Goal: Task Accomplishment & Management: Manage account settings

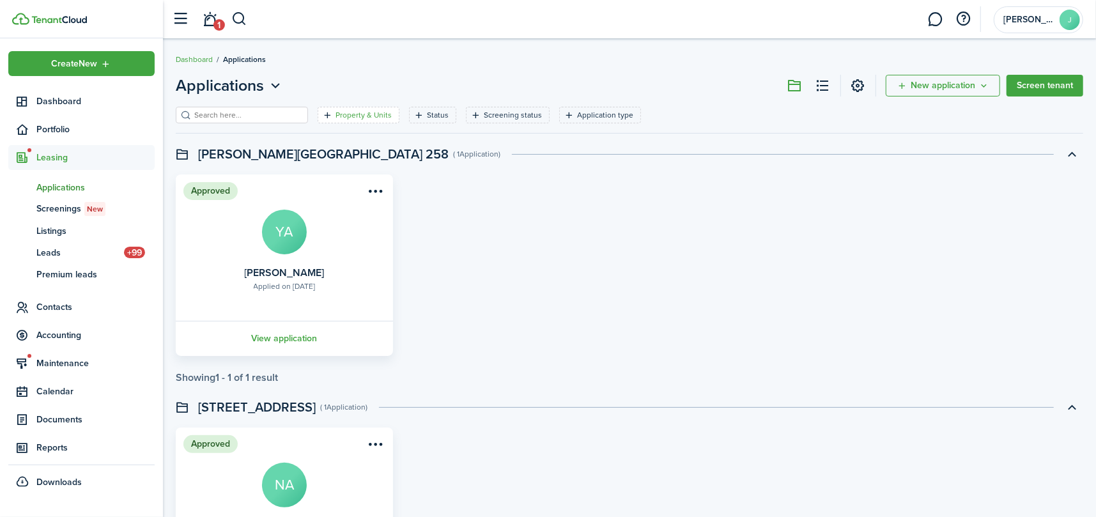
click at [355, 109] on filter-tag-label "Property & Units" at bounding box center [363, 114] width 56 height 11
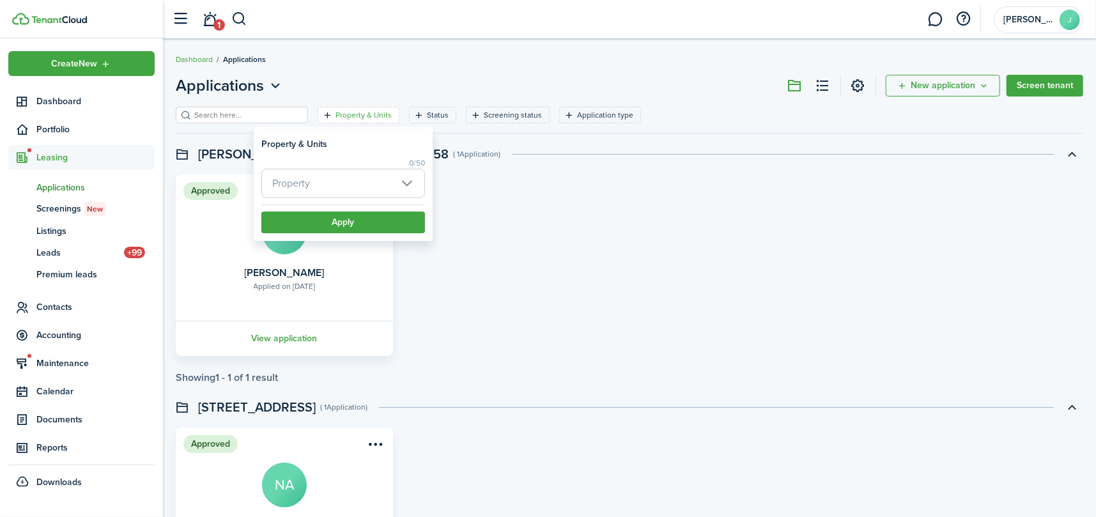
click at [362, 170] on span "Property" at bounding box center [343, 183] width 162 height 28
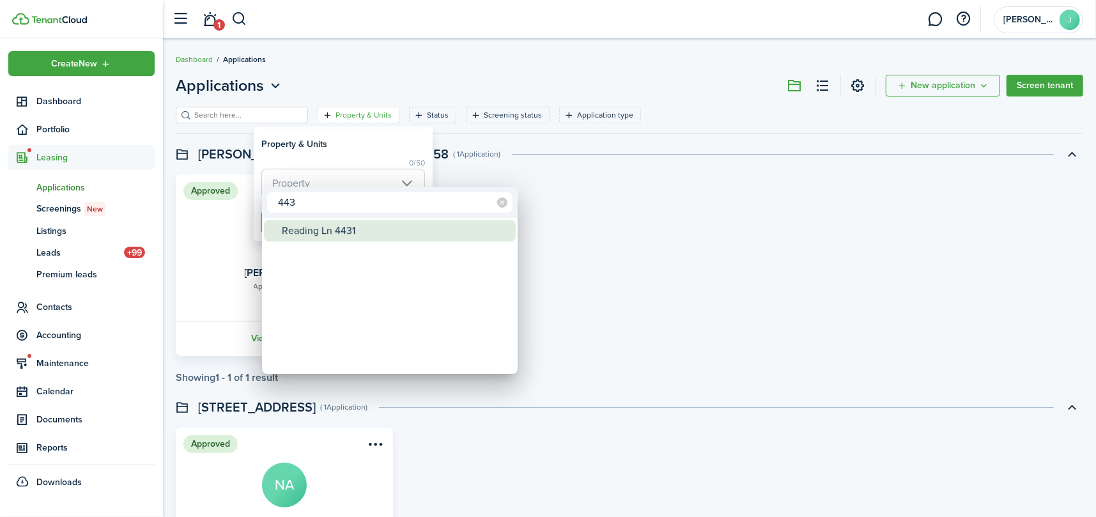
type input "443"
click at [333, 233] on div "Reading Ln 4431" at bounding box center [395, 231] width 226 height 22
type input "Reading Ln 4431"
click at [337, 157] on div at bounding box center [548, 258] width 1300 height 721
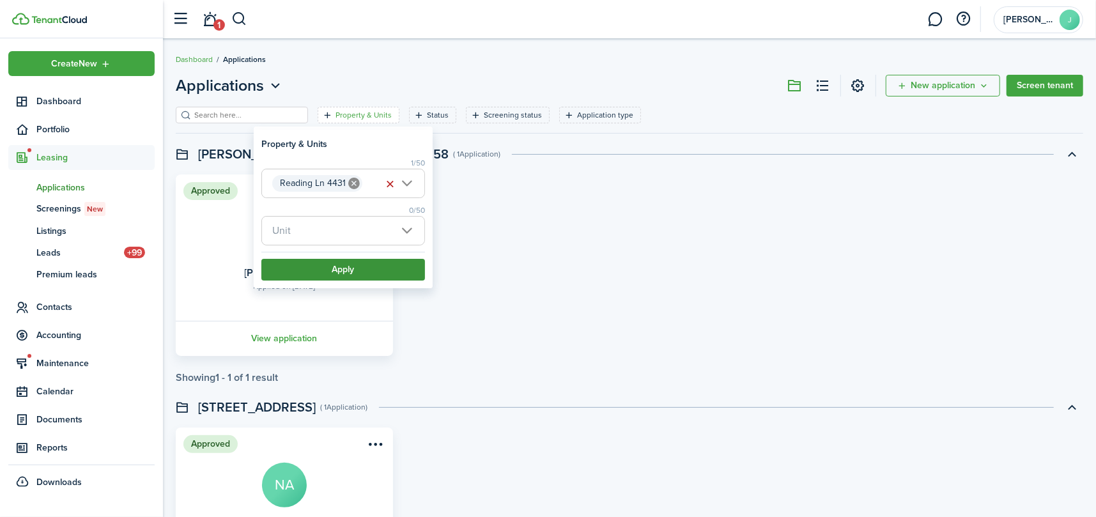
click at [355, 272] on button "Apply" at bounding box center [343, 270] width 164 height 22
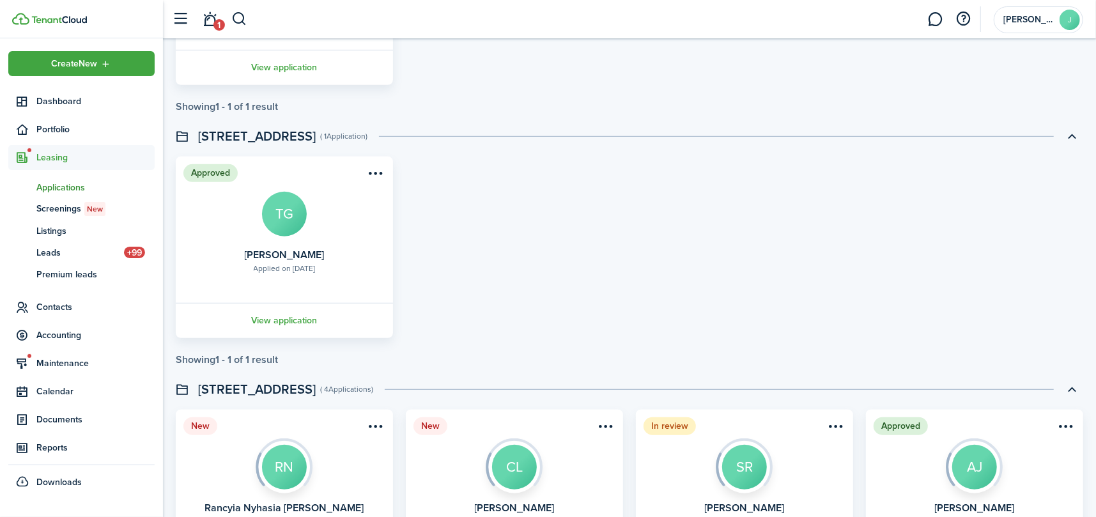
scroll to position [660, 0]
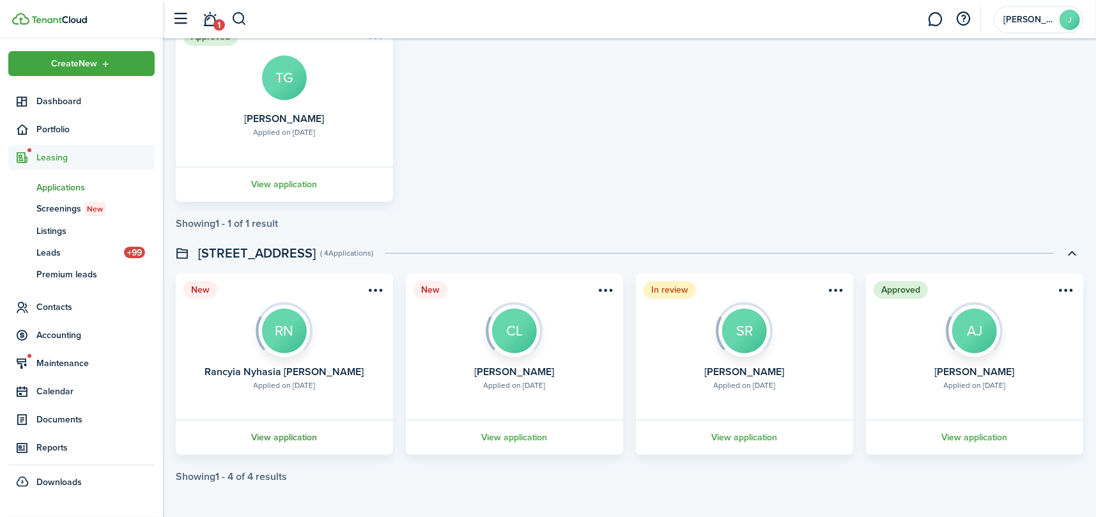
click at [291, 431] on link "View application" at bounding box center [284, 437] width 221 height 35
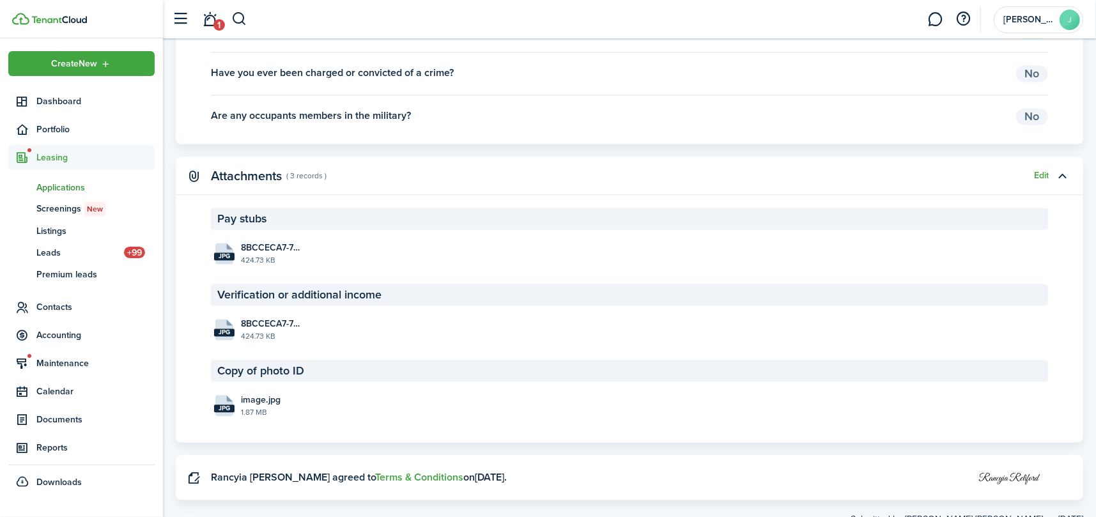
scroll to position [1873, 0]
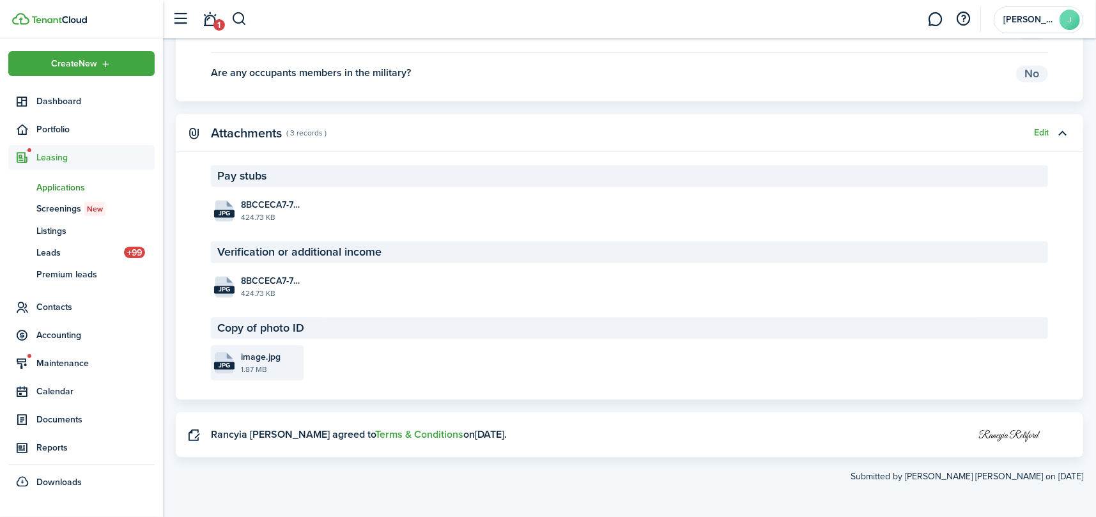
click at [218, 358] on file-icon "jpg" at bounding box center [224, 362] width 20 height 21
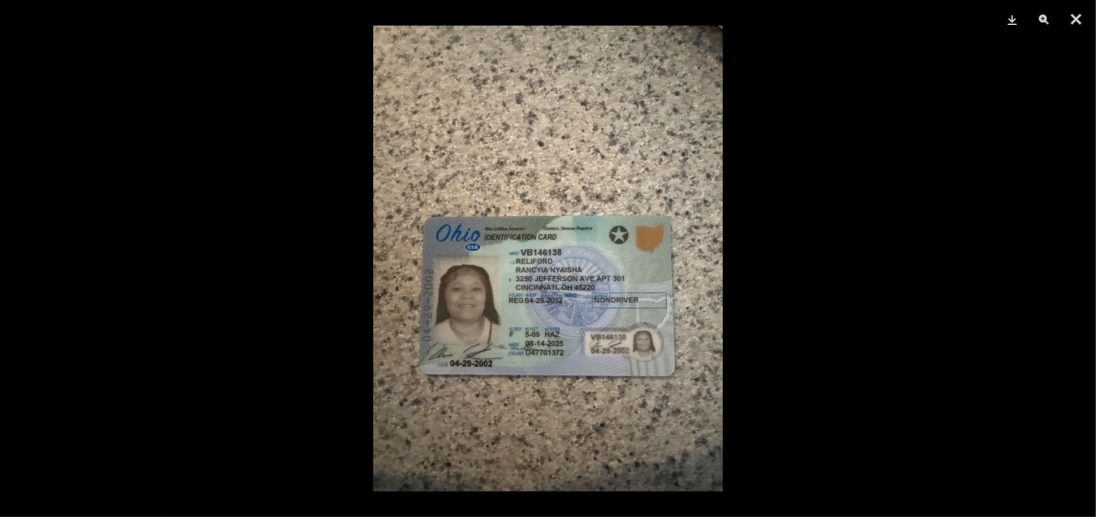
click at [355, 283] on div at bounding box center [548, 258] width 1096 height 517
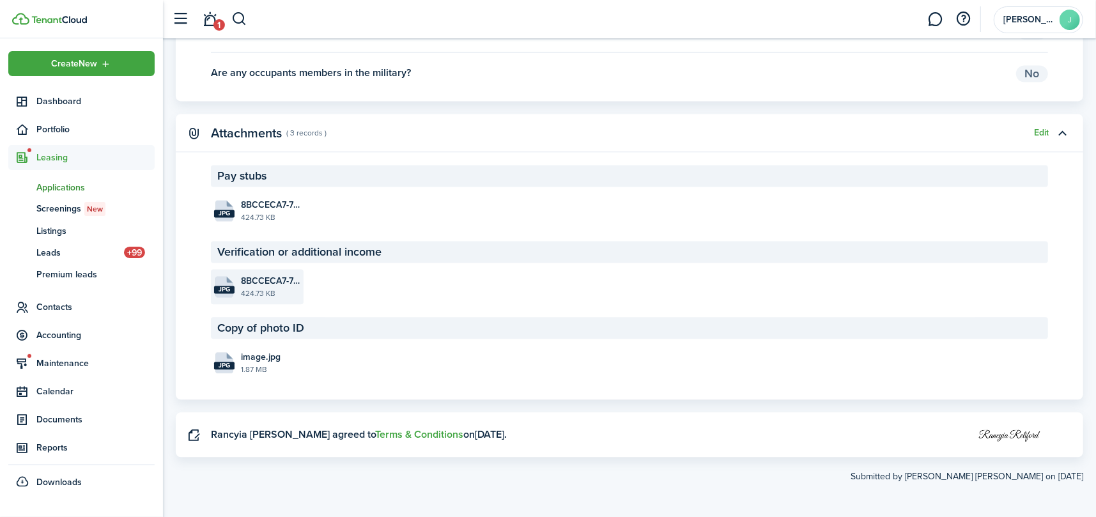
click at [243, 270] on file "jpg 8BCCECA7-7673-4F08-8F84-A4460D8089F1.jpeg 424.73 KB" at bounding box center [257, 286] width 93 height 35
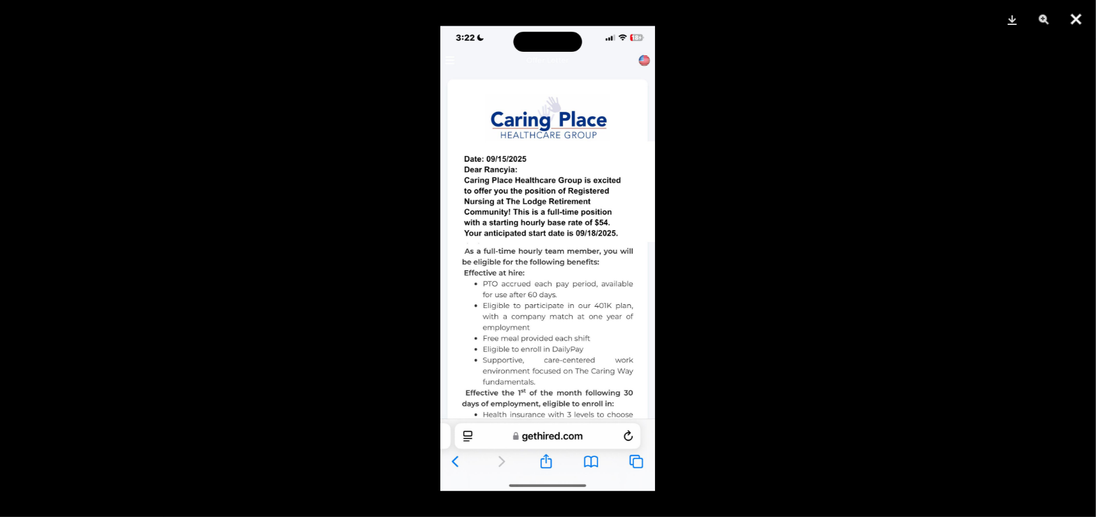
click at [1075, 15] on button "Close" at bounding box center [1076, 19] width 32 height 38
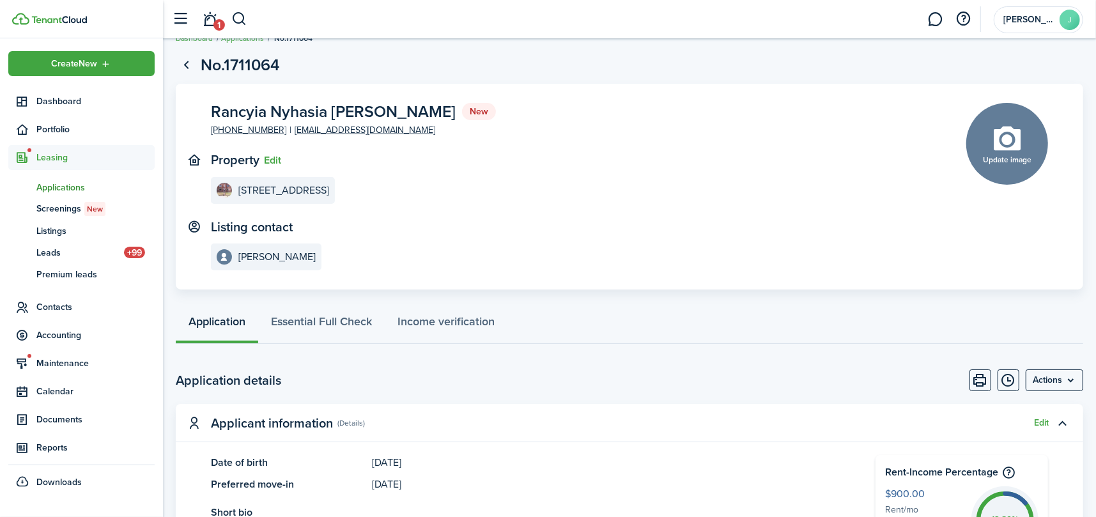
scroll to position [20, 0]
click at [353, 107] on span "Rancyia Nyhasia [PERSON_NAME]" at bounding box center [333, 112] width 245 height 16
copy span "[PERSON_NAME]"
click at [230, 113] on span "Rancyia Nyhasia [PERSON_NAME]" at bounding box center [333, 112] width 245 height 16
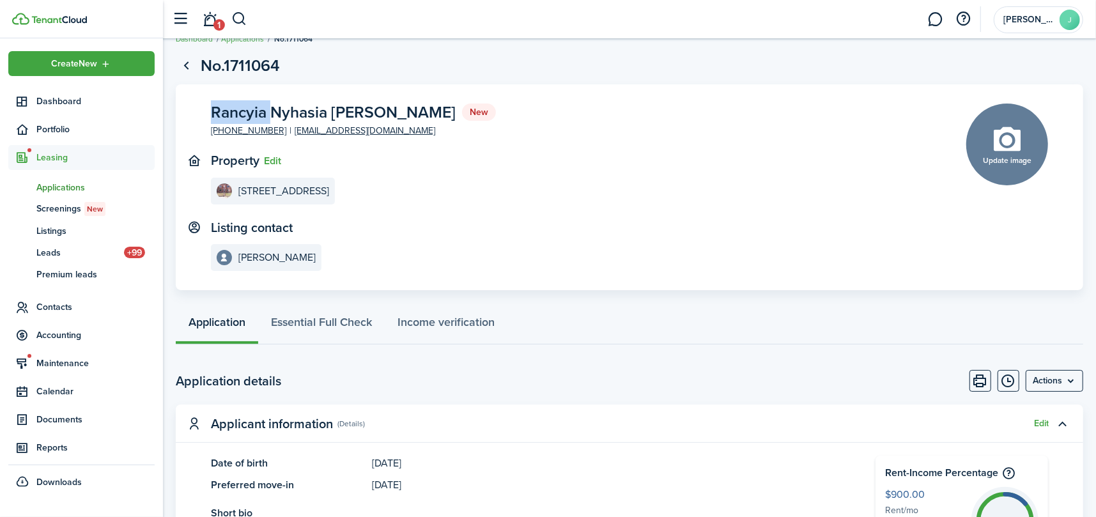
click at [230, 113] on span "Rancyia Nyhasia [PERSON_NAME]" at bounding box center [333, 112] width 245 height 16
copy span "Rancyia"
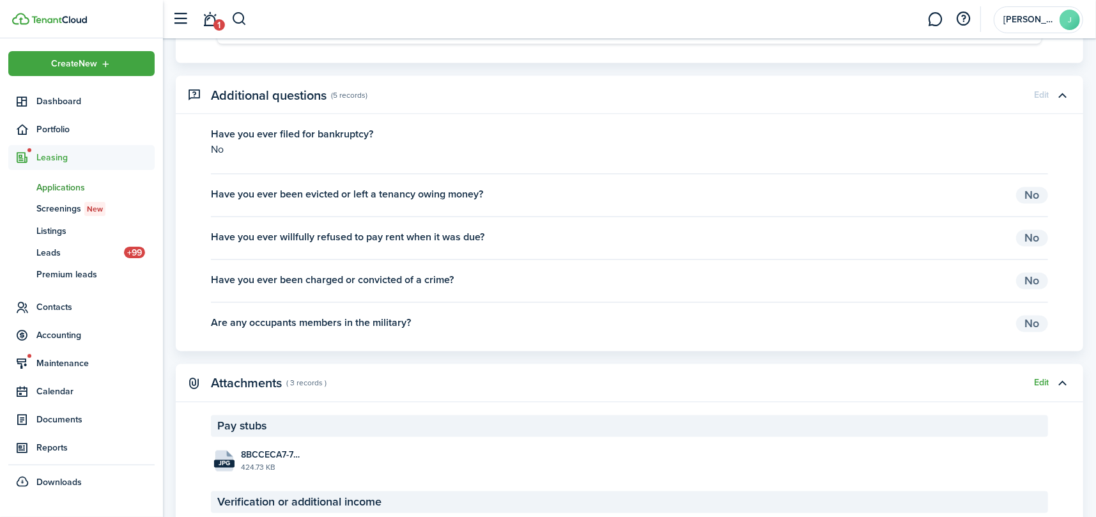
scroll to position [1809, 0]
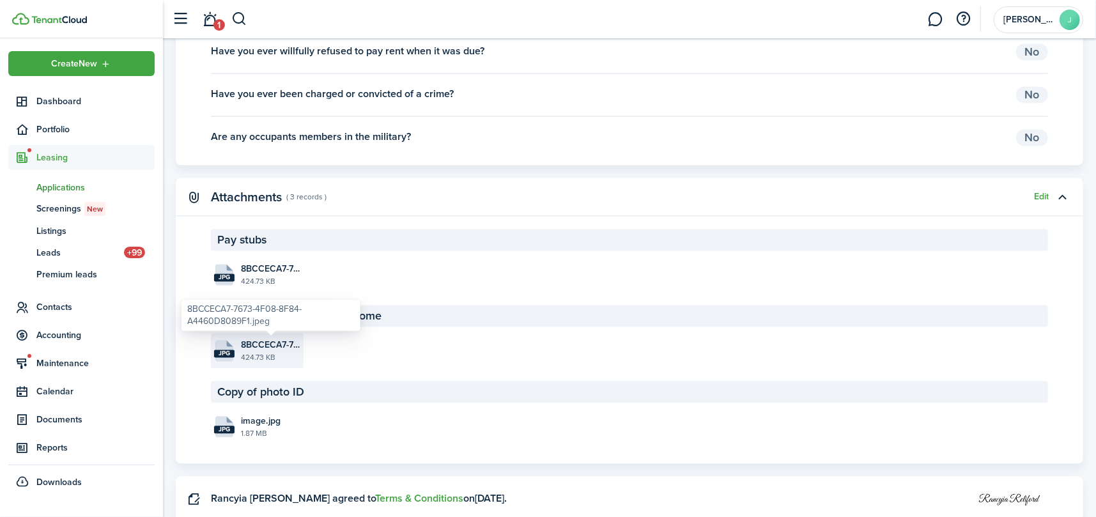
click at [252, 339] on span "8BCCECA7-7673-4F08-8F84-A4460D8089F1.jpeg" at bounding box center [270, 344] width 59 height 13
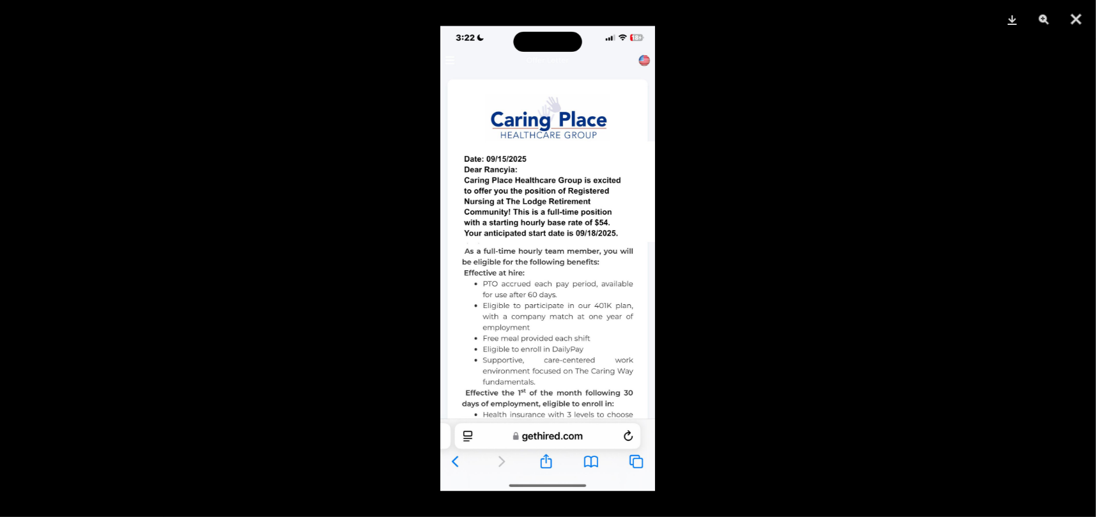
click at [987, 220] on div at bounding box center [548, 258] width 1096 height 517
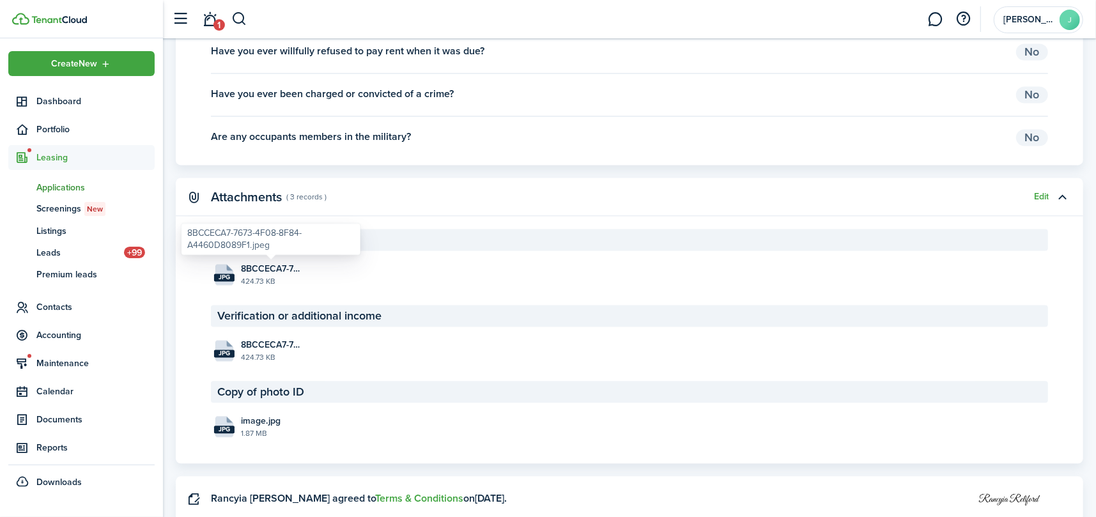
click at [256, 252] on div "8BCCECA7-7673-4F08-8F84-A4460D8089F1.jpeg" at bounding box center [270, 238] width 179 height 31
click at [251, 279] on file-size "424.73 KB" at bounding box center [270, 280] width 59 height 11
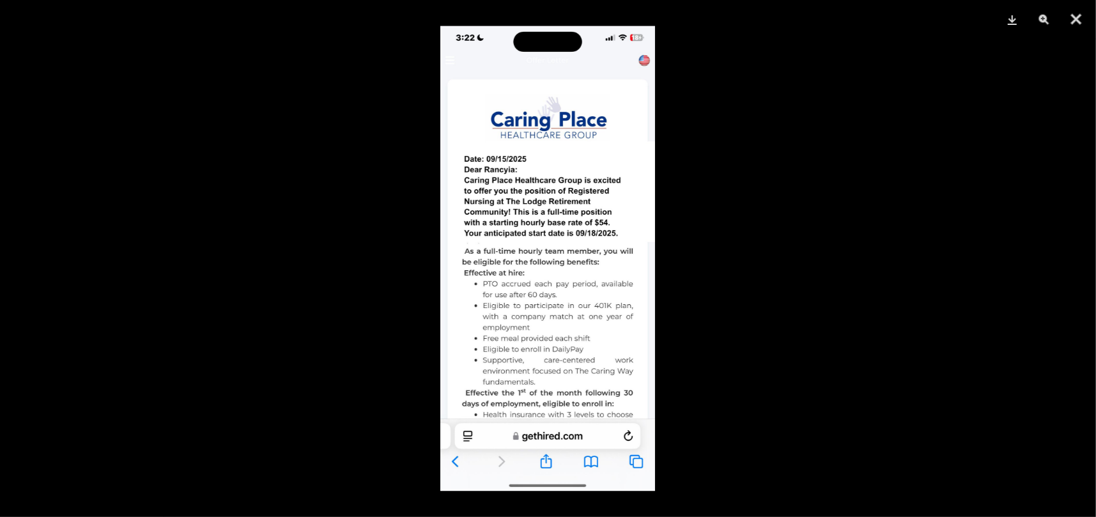
click at [783, 270] on div at bounding box center [548, 258] width 1096 height 517
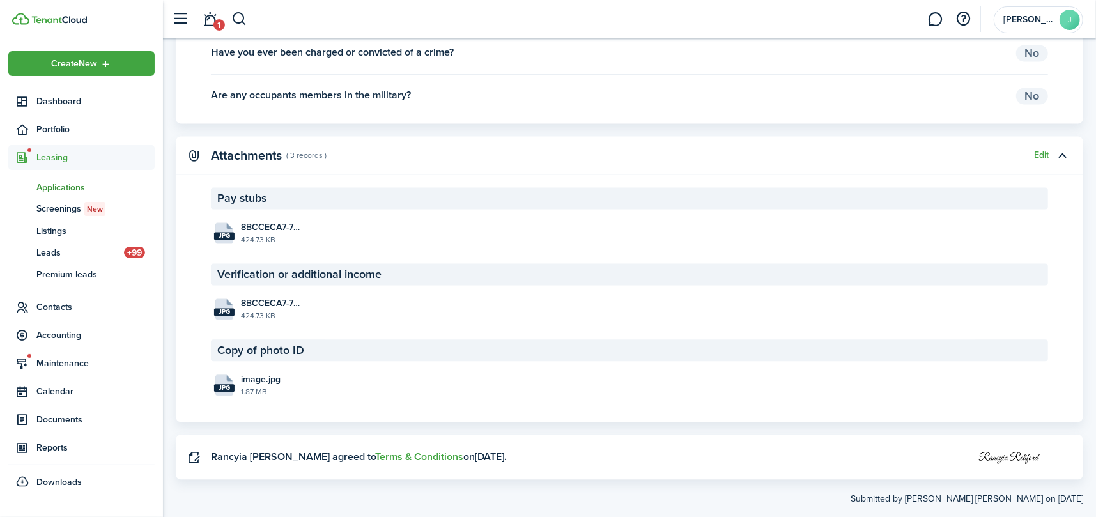
scroll to position [1873, 0]
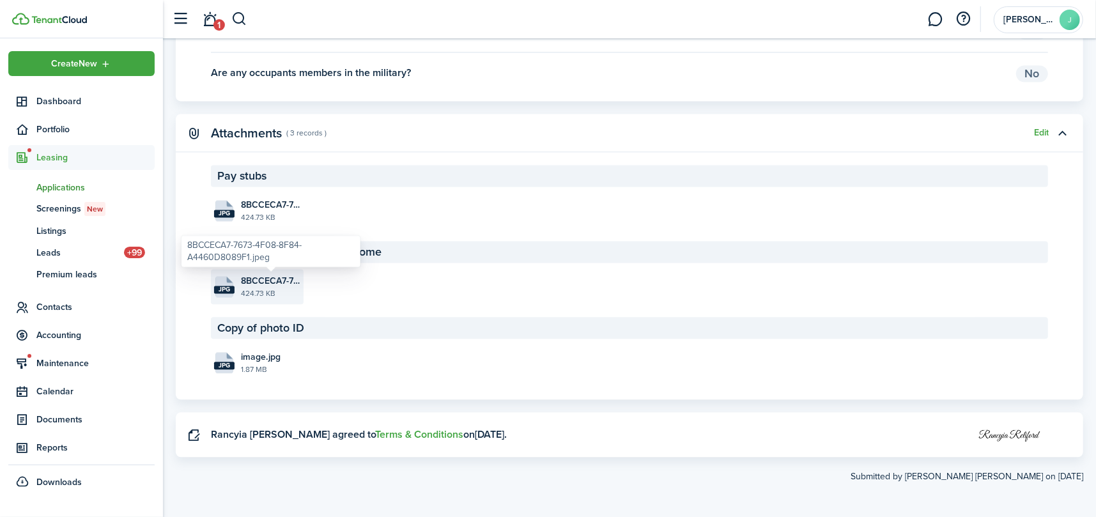
click at [257, 282] on span "8BCCECA7-7673-4F08-8F84-A4460D8089F1.jpeg" at bounding box center [270, 280] width 59 height 13
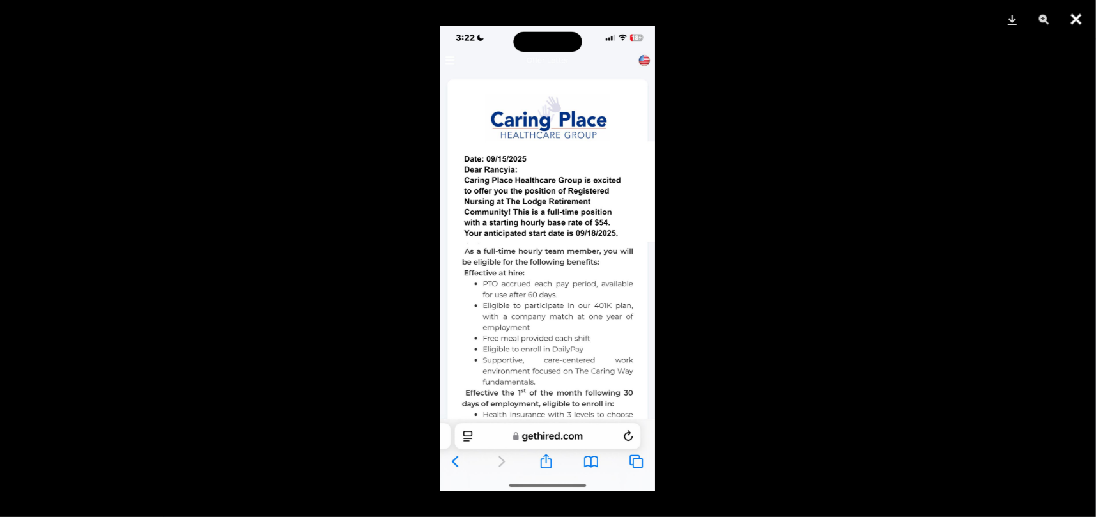
click at [1073, 18] on button "Close" at bounding box center [1076, 19] width 32 height 38
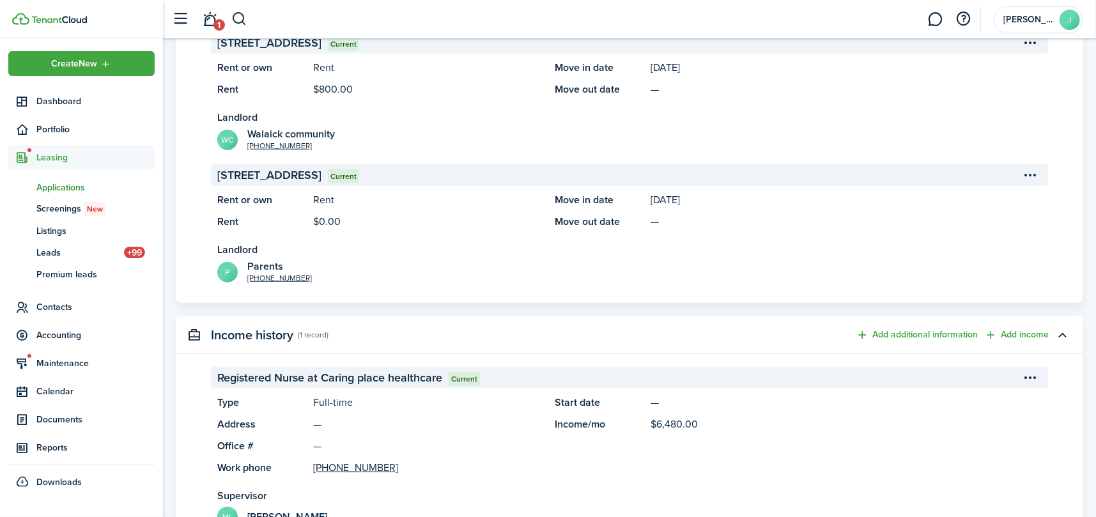
scroll to position [787, 0]
click at [49, 223] on link "ls Listings" at bounding box center [81, 231] width 146 height 22
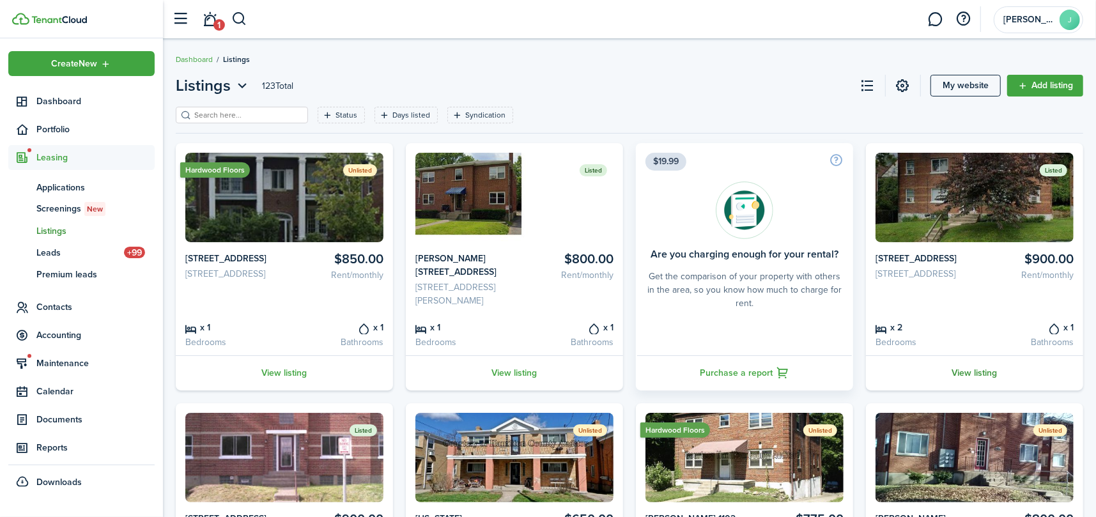
click at [970, 385] on link "View listing" at bounding box center [974, 372] width 217 height 35
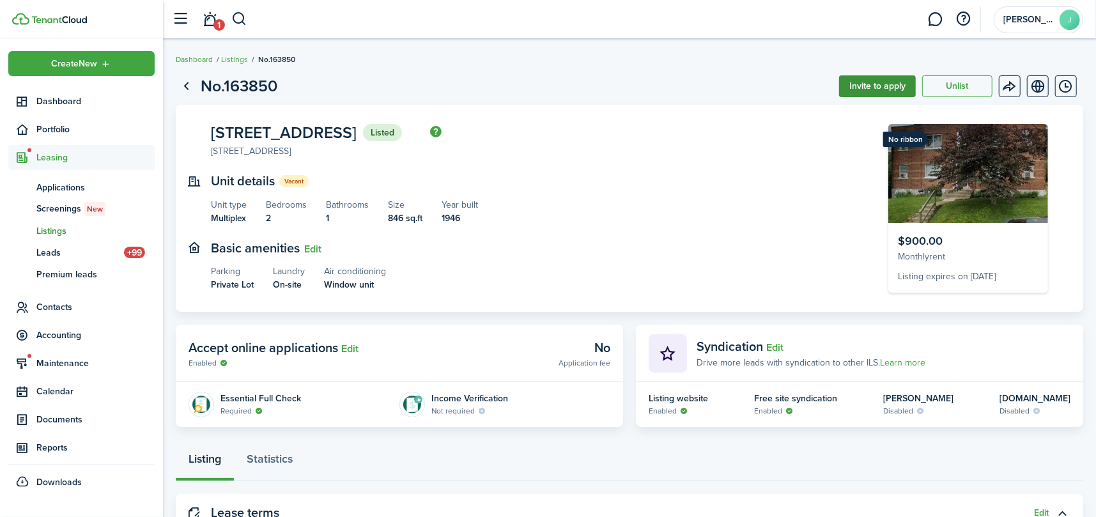
click at [866, 89] on button "Invite to apply" at bounding box center [877, 86] width 77 height 22
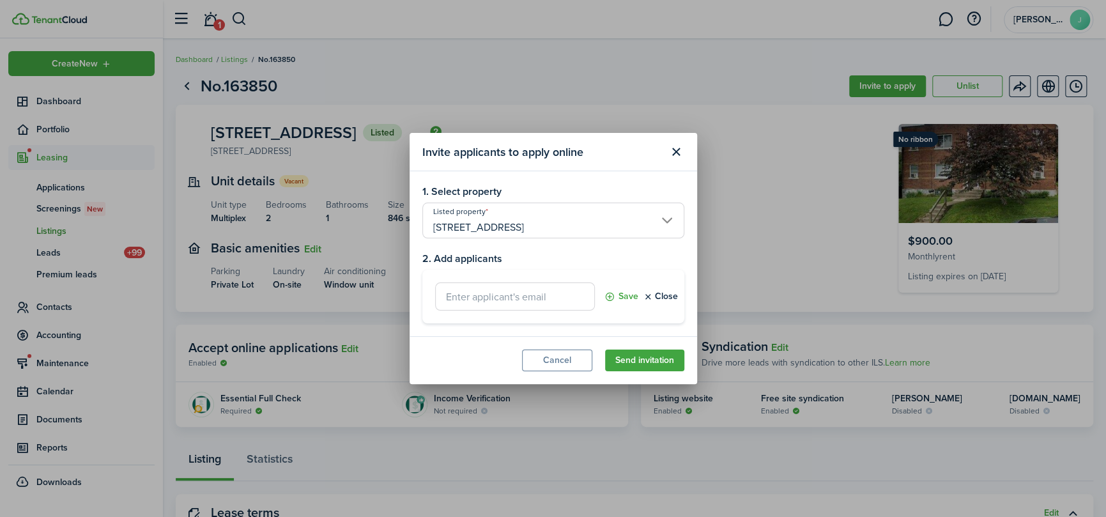
click at [514, 298] on input "text" at bounding box center [515, 296] width 160 height 28
paste input "[EMAIL_ADDRESS][DOMAIN_NAME]"
type input "[EMAIL_ADDRESS][DOMAIN_NAME]"
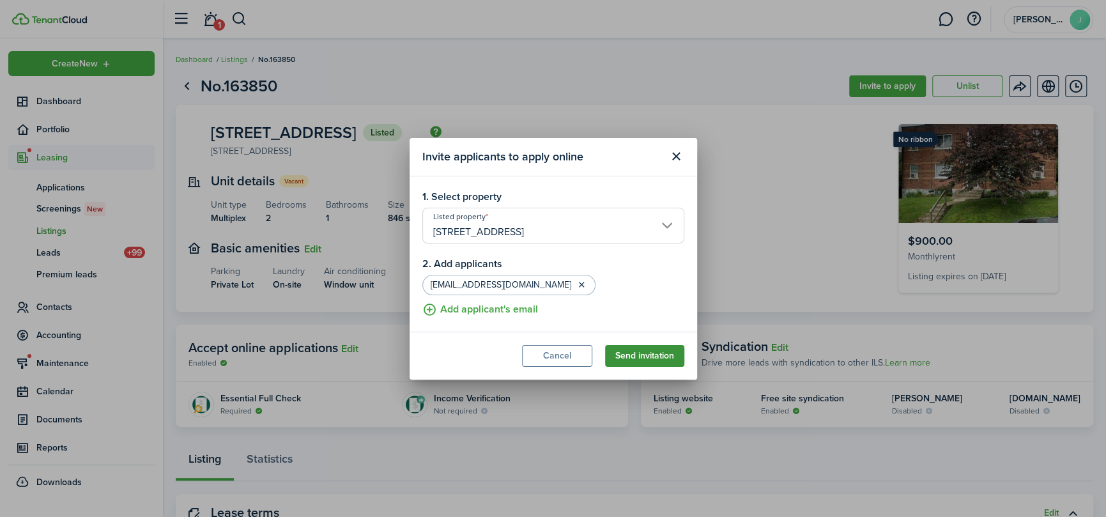
click at [632, 356] on button "Send invitation" at bounding box center [644, 356] width 79 height 22
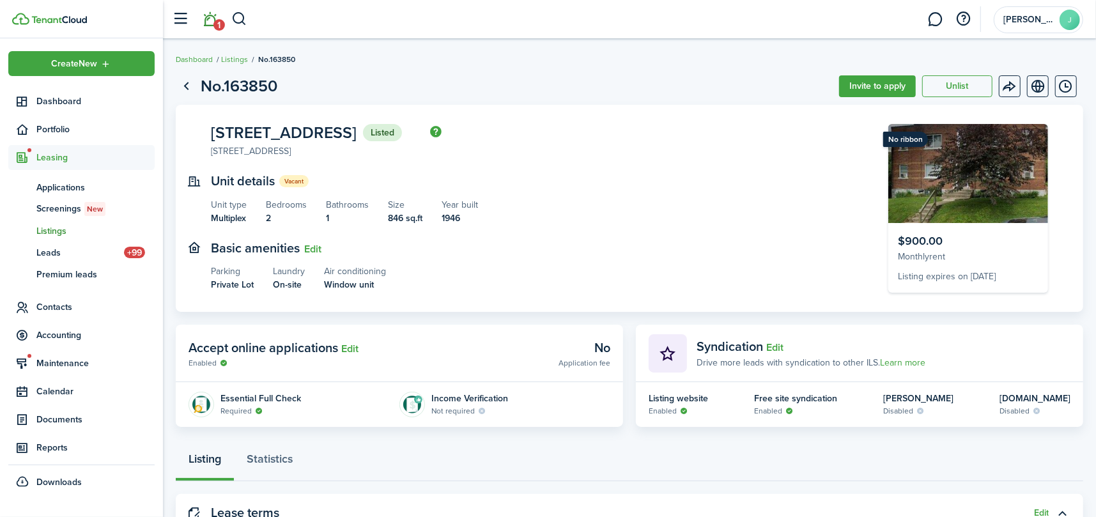
click at [214, 17] on link "1" at bounding box center [210, 19] width 24 height 33
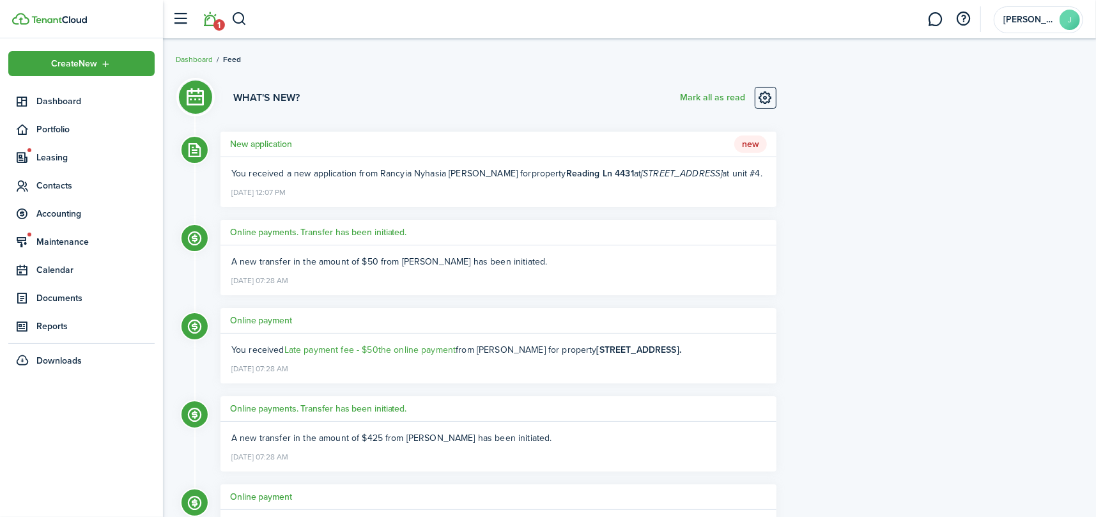
click at [213, 22] on li "1" at bounding box center [209, 19] width 29 height 33
click at [699, 96] on button "Mark all as read" at bounding box center [712, 98] width 65 height 22
click at [34, 126] on sidebar-link-icon at bounding box center [22, 129] width 28 height 13
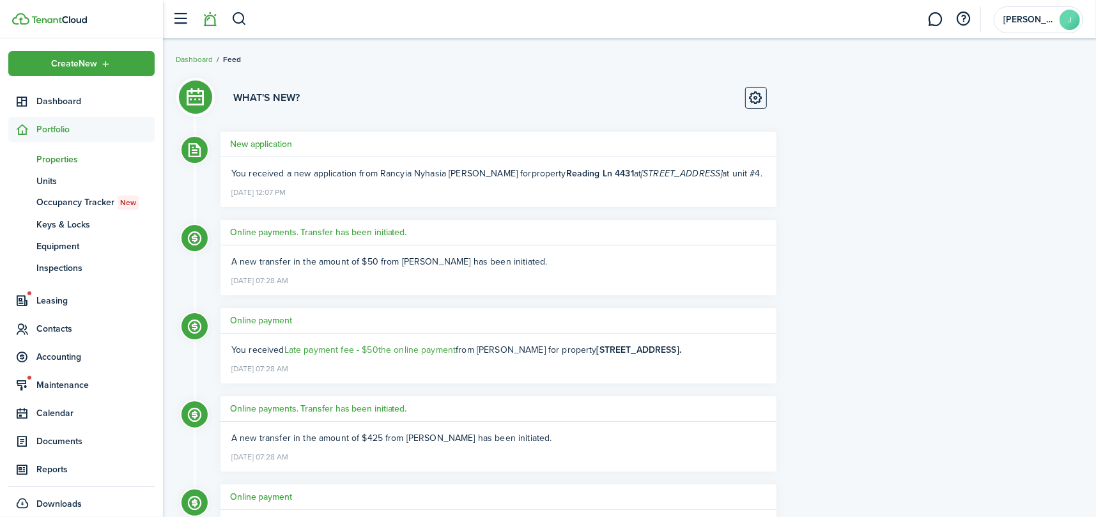
click at [52, 164] on span "Properties" at bounding box center [95, 159] width 118 height 13
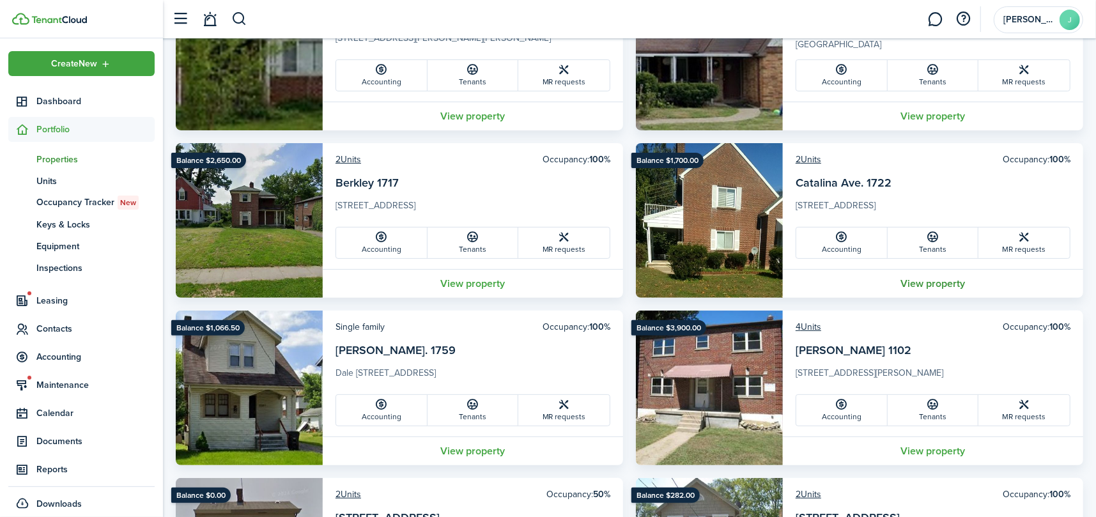
scroll to position [192, 0]
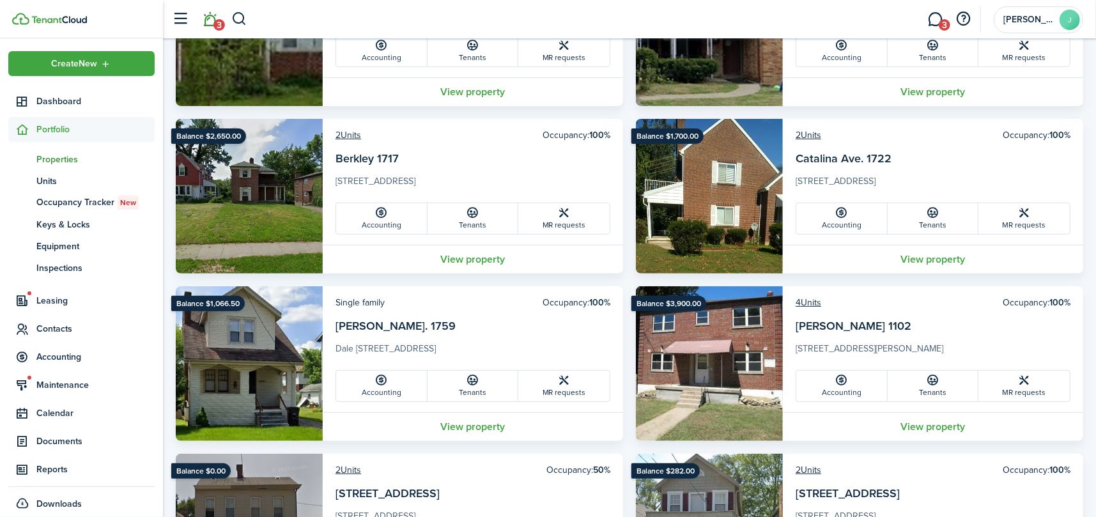
click at [214, 24] on span "3" at bounding box center [218, 24] width 11 height 11
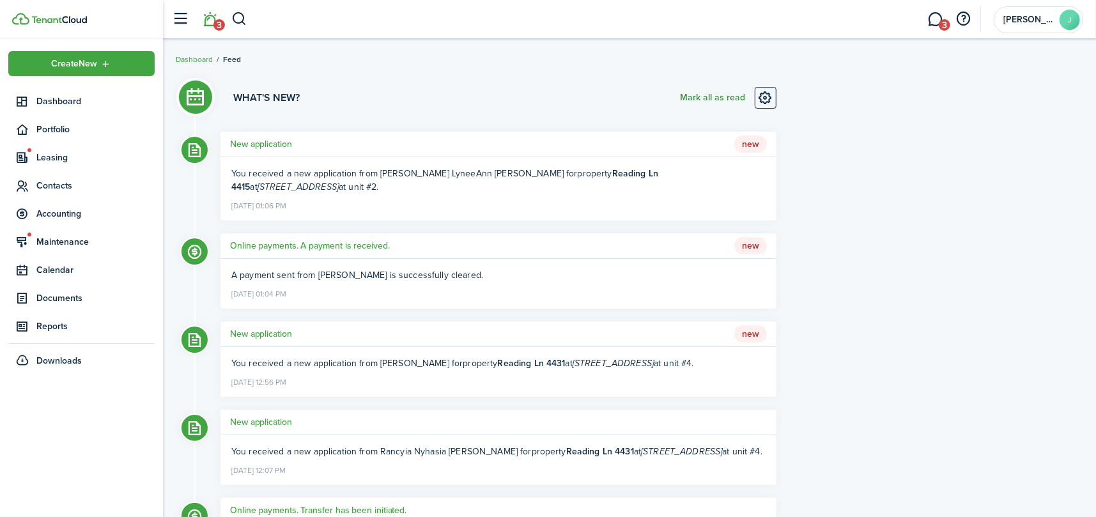
click at [692, 95] on button "Mark all as read" at bounding box center [712, 98] width 65 height 22
click at [937, 19] on link "3" at bounding box center [935, 19] width 24 height 33
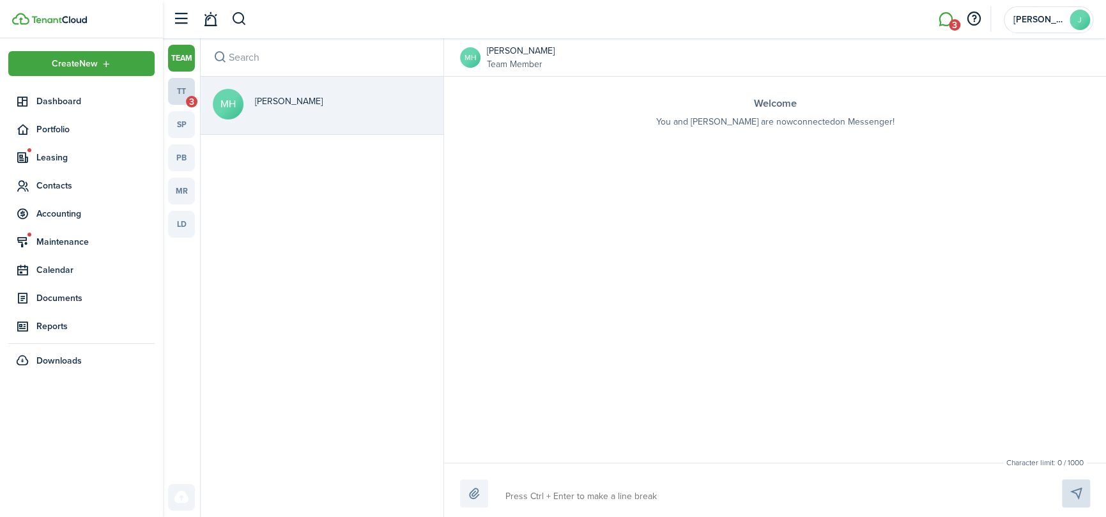
click at [188, 91] on link "tt 3" at bounding box center [181, 91] width 27 height 27
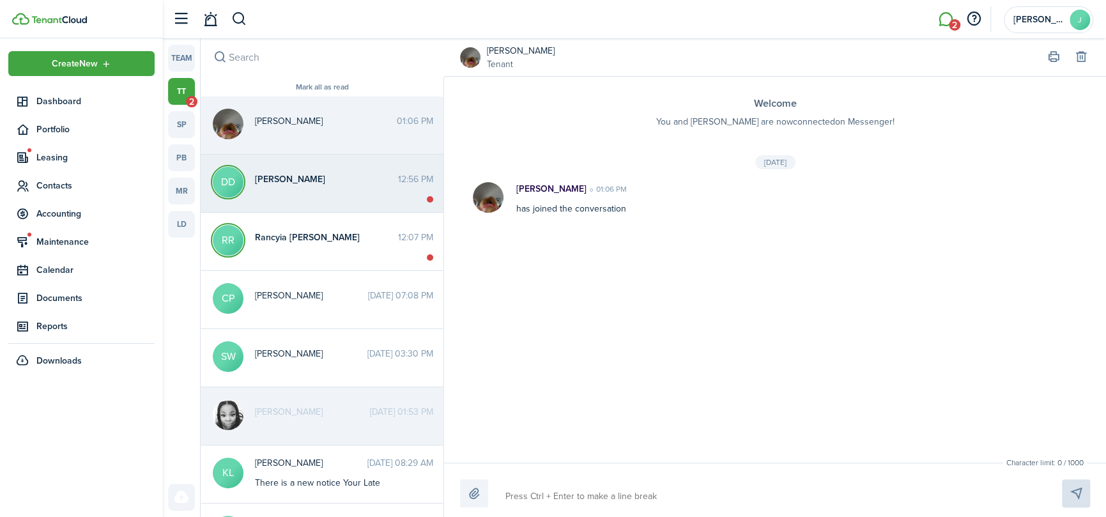
click at [319, 179] on span "[PERSON_NAME]" at bounding box center [326, 178] width 143 height 13
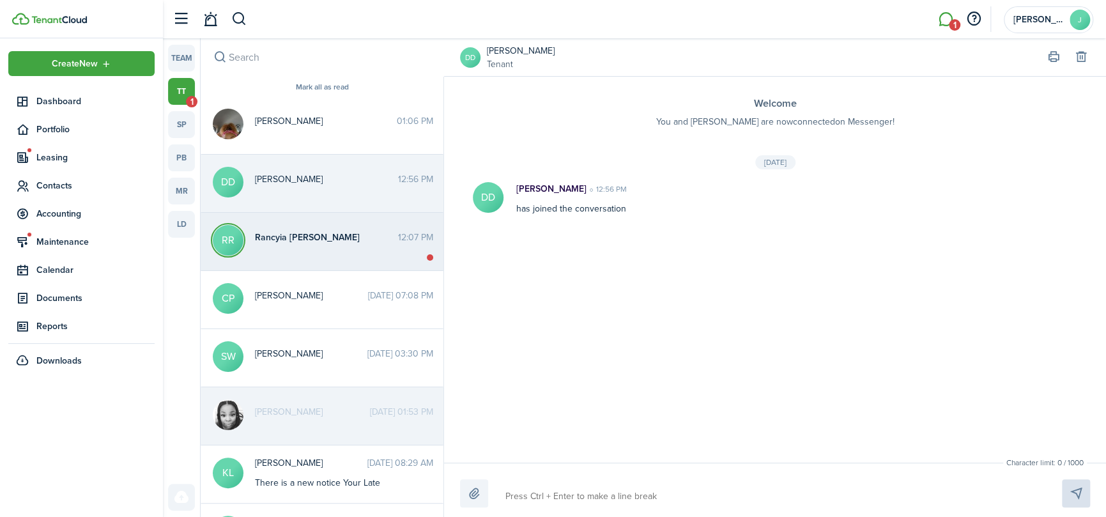
click at [286, 231] on span "Rancyia [PERSON_NAME]" at bounding box center [326, 237] width 143 height 13
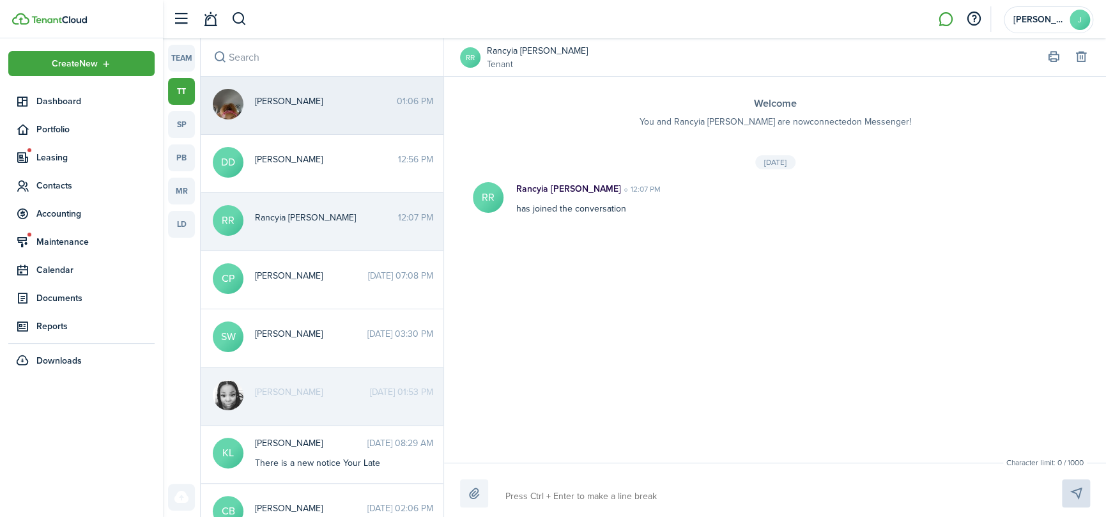
click at [302, 96] on span "[PERSON_NAME]" at bounding box center [326, 101] width 142 height 13
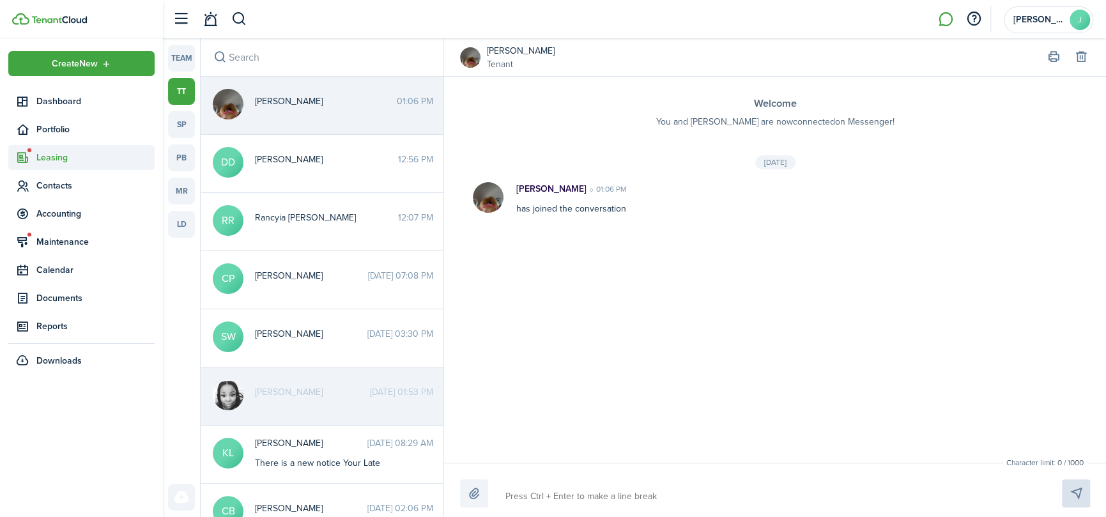
click at [39, 153] on span "Leasing" at bounding box center [95, 157] width 118 height 13
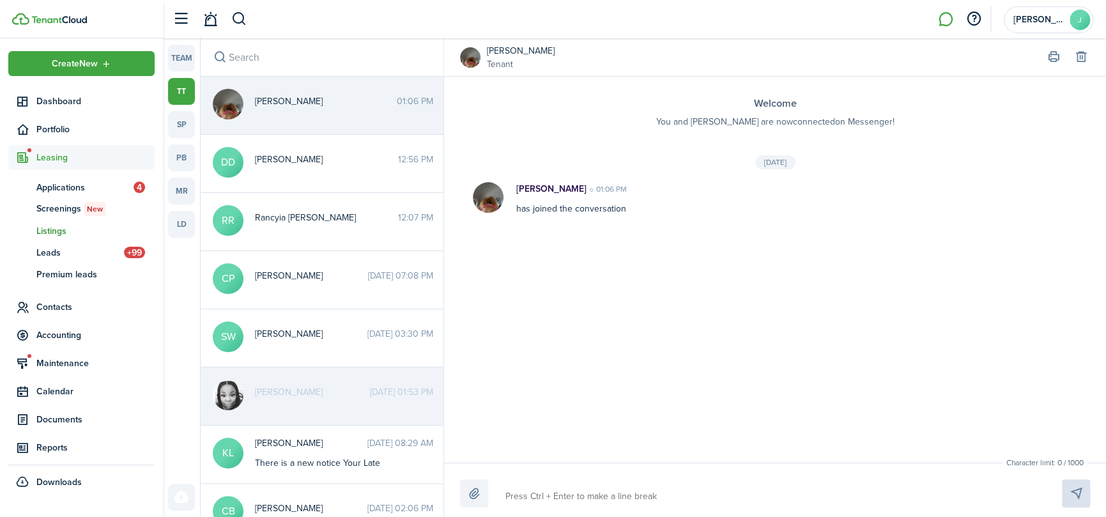
click at [51, 227] on span "Listings" at bounding box center [95, 230] width 118 height 13
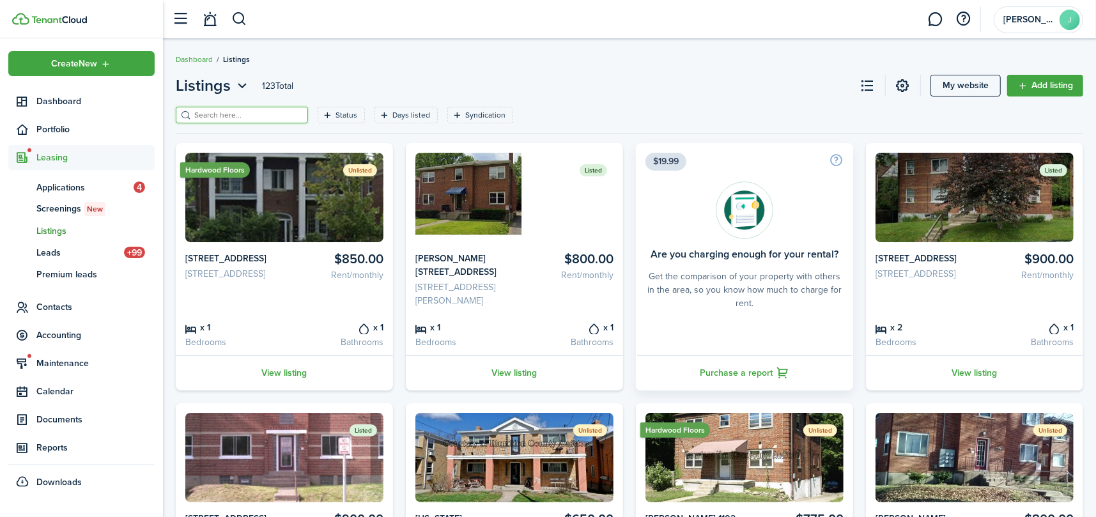
click at [268, 114] on input "search" at bounding box center [247, 115] width 112 height 12
click at [972, 377] on link "View listing" at bounding box center [974, 372] width 217 height 35
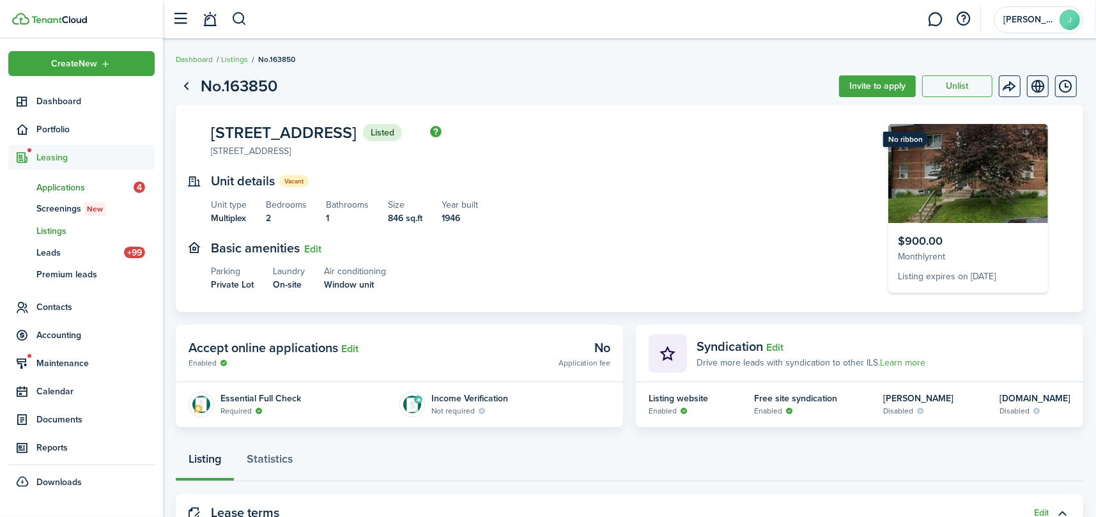
click at [52, 187] on span "Applications" at bounding box center [84, 187] width 97 height 13
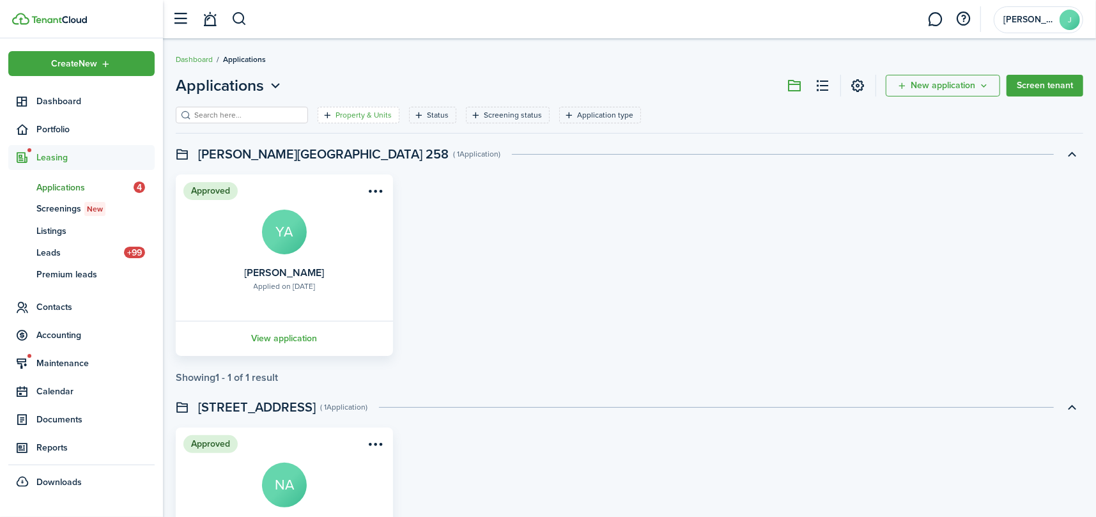
click at [342, 114] on filter-tag-label "Property & Units" at bounding box center [363, 114] width 56 height 11
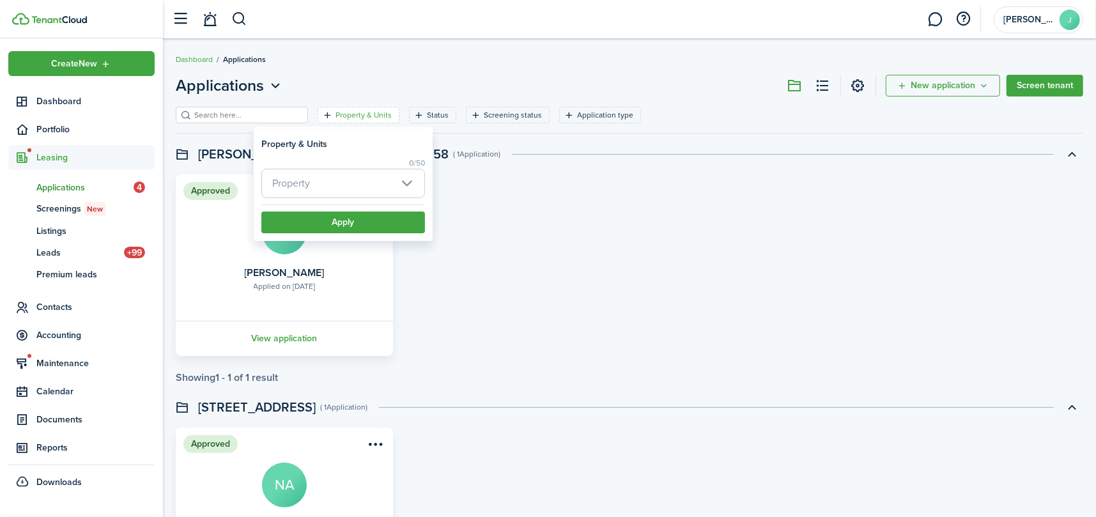
click at [383, 182] on span "Property" at bounding box center [343, 183] width 162 height 28
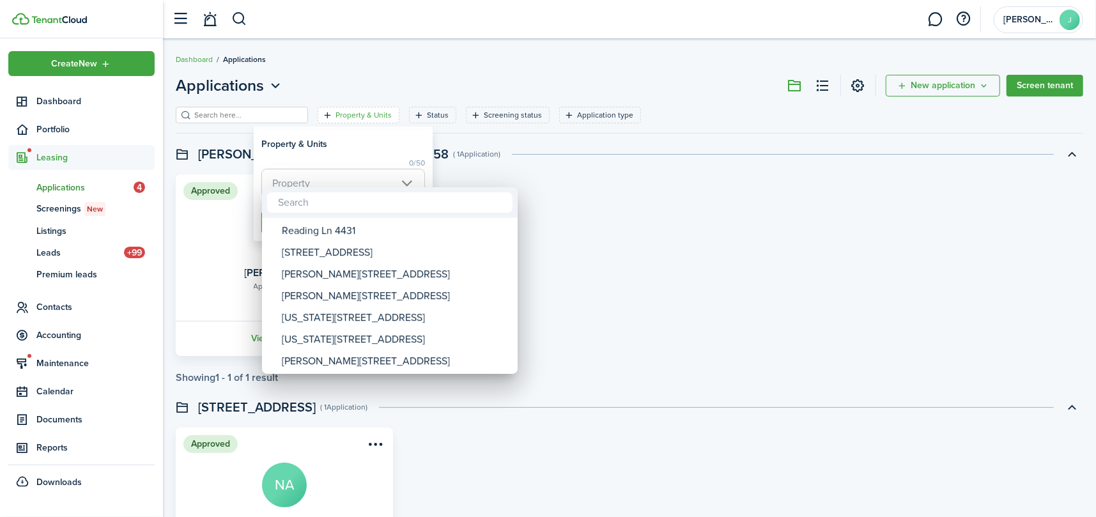
click at [335, 209] on input "text" at bounding box center [389, 202] width 245 height 20
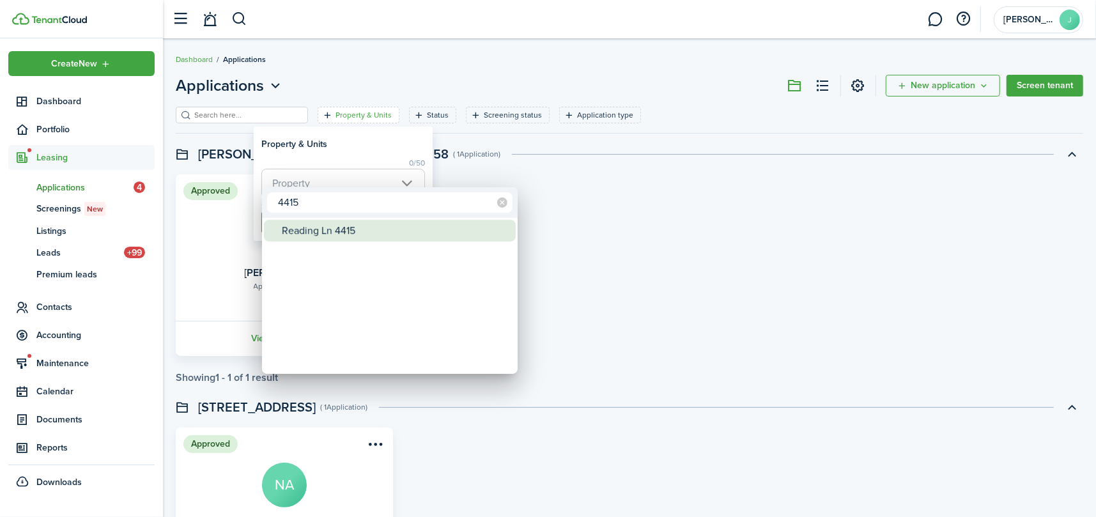
type input "4415"
click at [333, 222] on div "Reading Ln 4415" at bounding box center [395, 231] width 226 height 22
type input "Reading Ln 4415"
click at [367, 149] on div at bounding box center [548, 258] width 1300 height 721
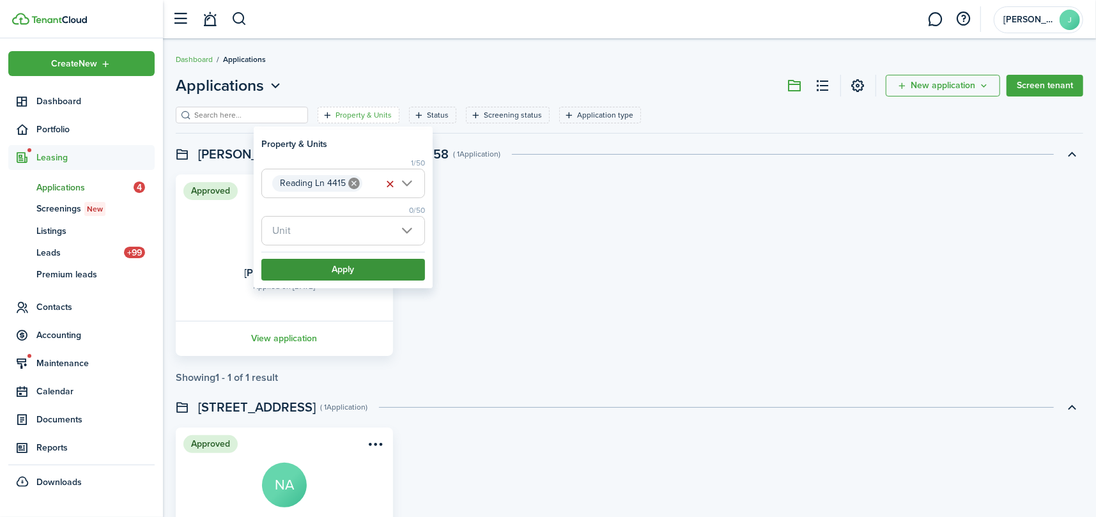
click at [348, 275] on button "Apply" at bounding box center [343, 270] width 164 height 22
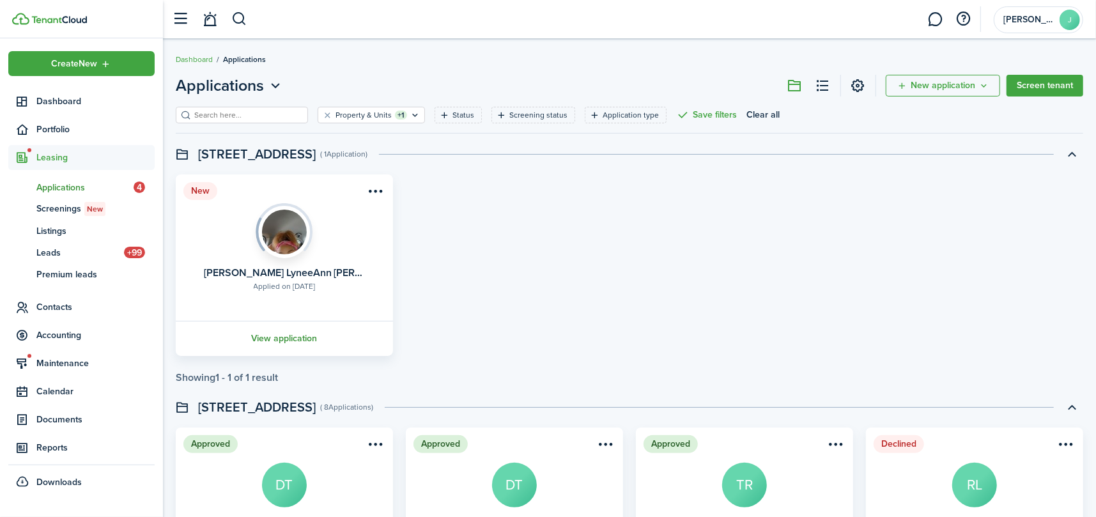
click at [287, 336] on link "View application" at bounding box center [284, 338] width 221 height 35
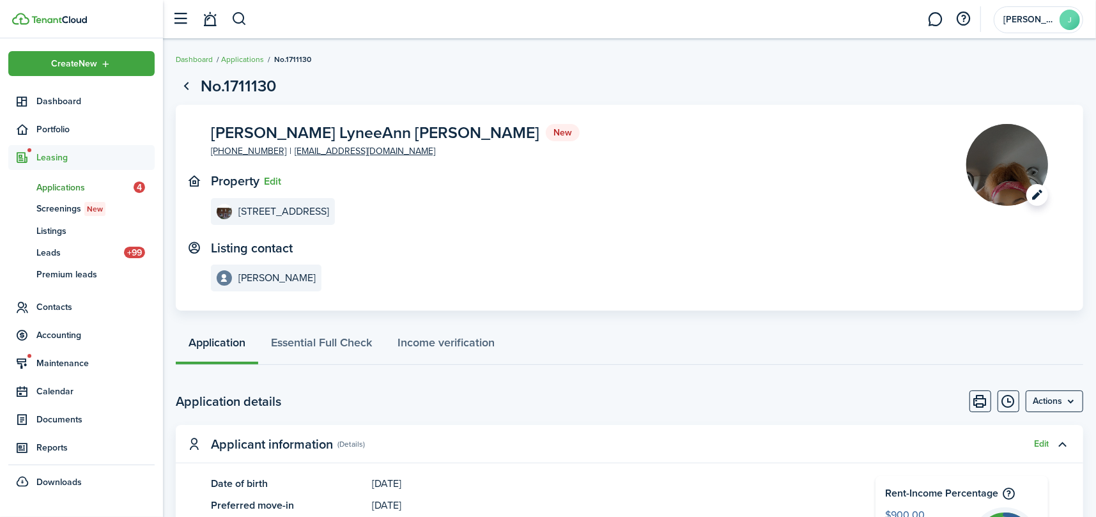
click at [990, 156] on image-lazy "Open menu" at bounding box center [1007, 165] width 82 height 82
click at [454, 200] on panel-main-content "[STREET_ADDRESS]" at bounding box center [569, 211] width 717 height 27
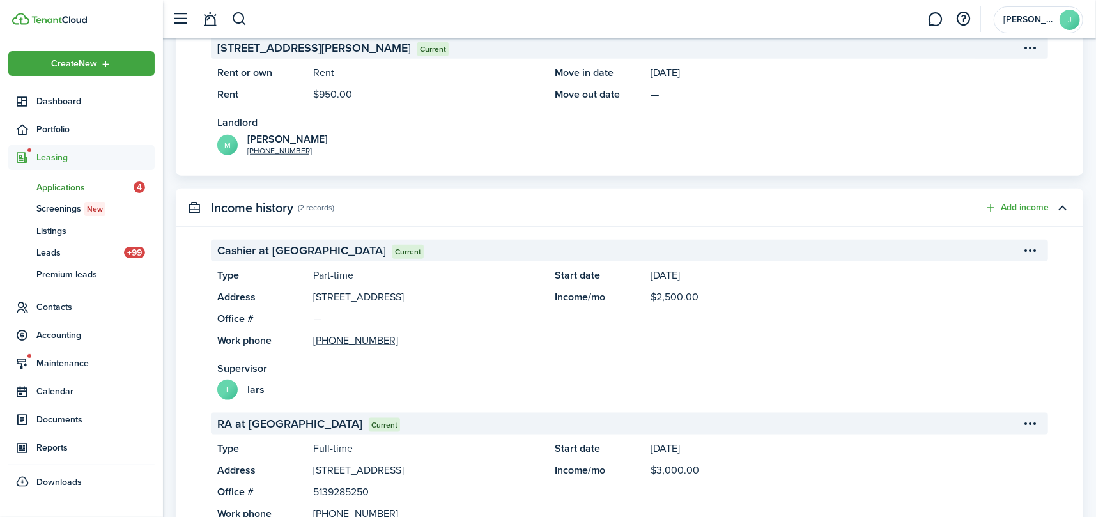
scroll to position [894, 0]
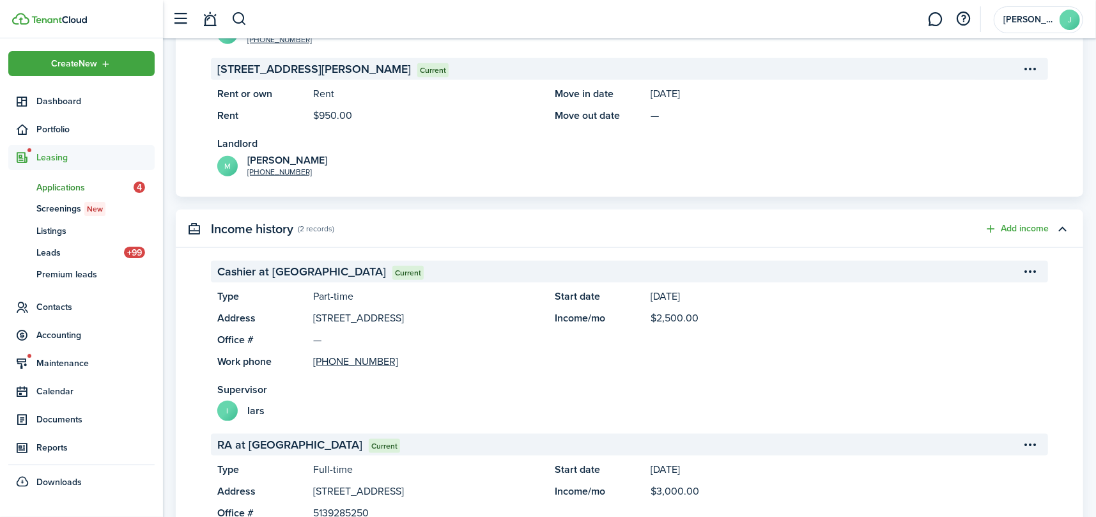
click at [267, 444] on span "RA at [GEOGRAPHIC_DATA]" at bounding box center [289, 444] width 145 height 17
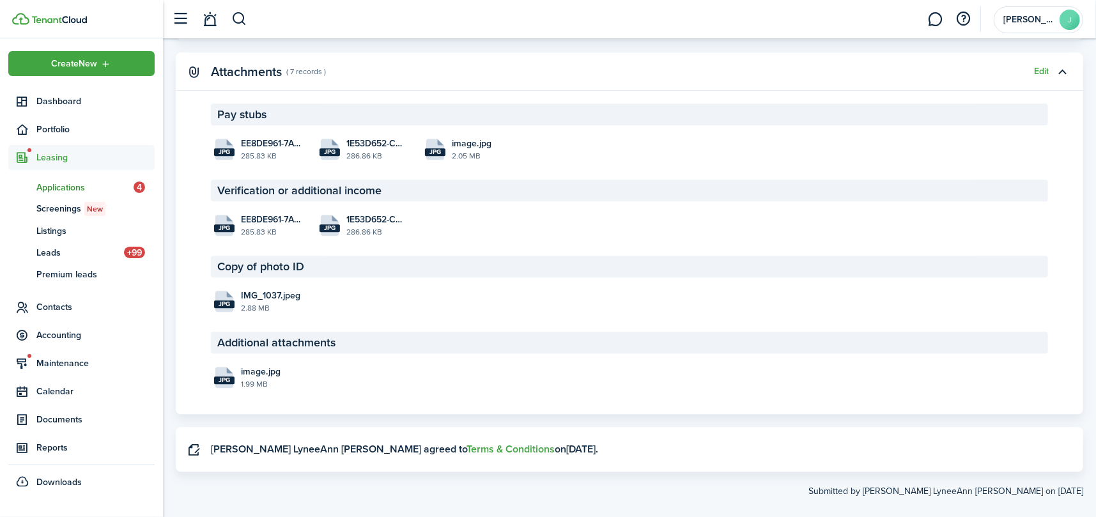
scroll to position [2177, 0]
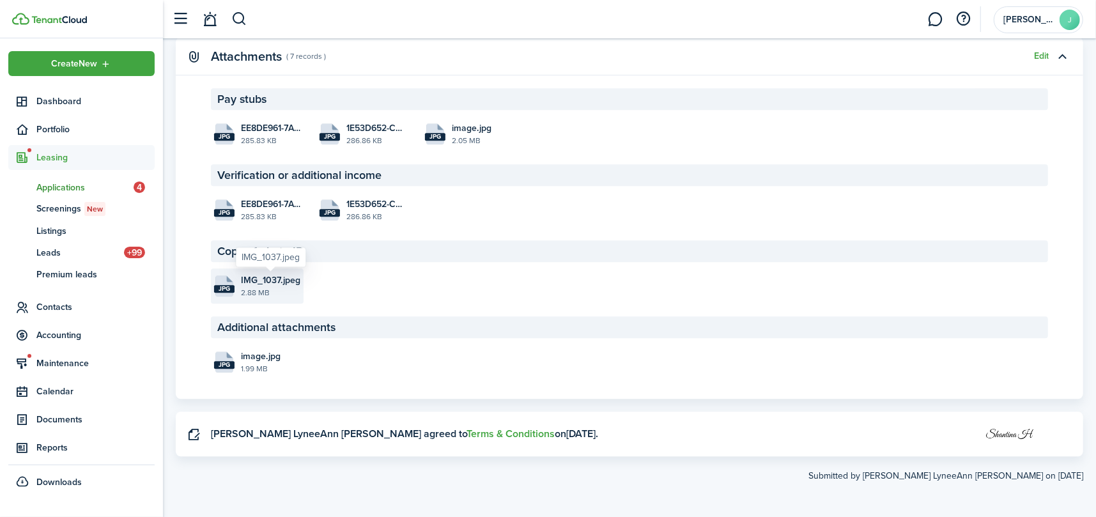
click at [256, 273] on span "IMG_1037.jpeg" at bounding box center [270, 279] width 59 height 13
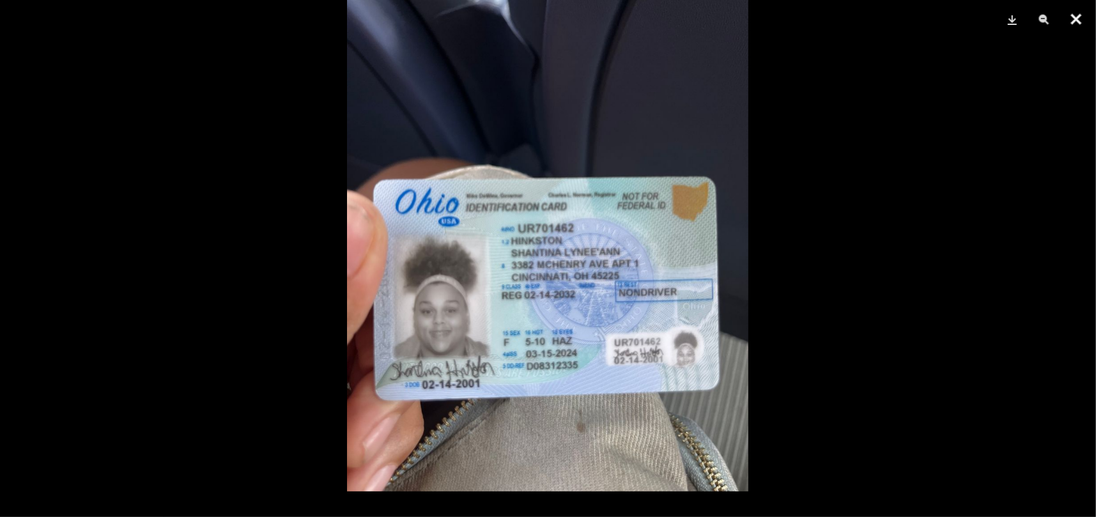
click at [1077, 22] on button "Close" at bounding box center [1076, 19] width 32 height 38
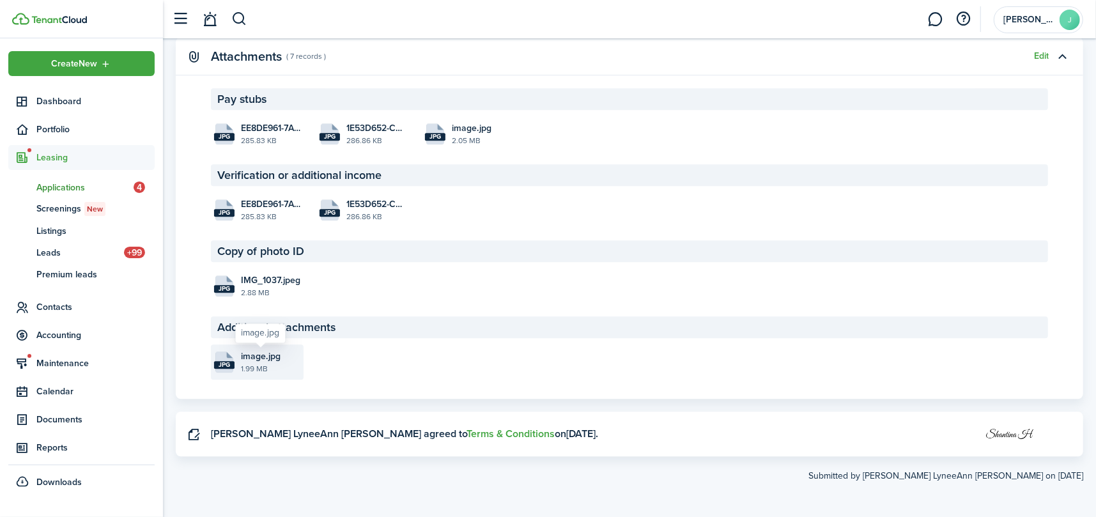
click at [245, 353] on span "image.jpg" at bounding box center [261, 355] width 40 height 13
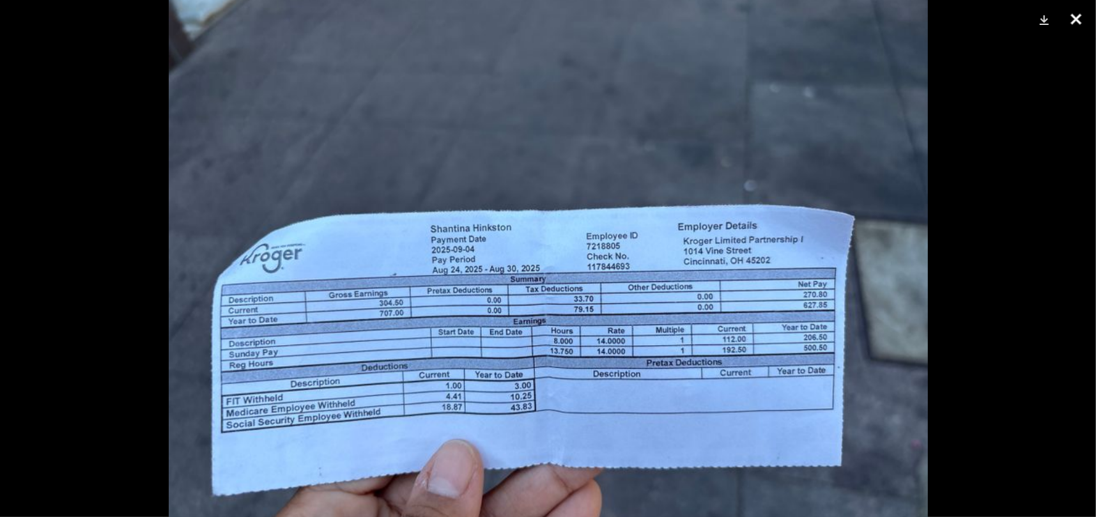
click at [1074, 17] on button "Close" at bounding box center [1076, 19] width 32 height 38
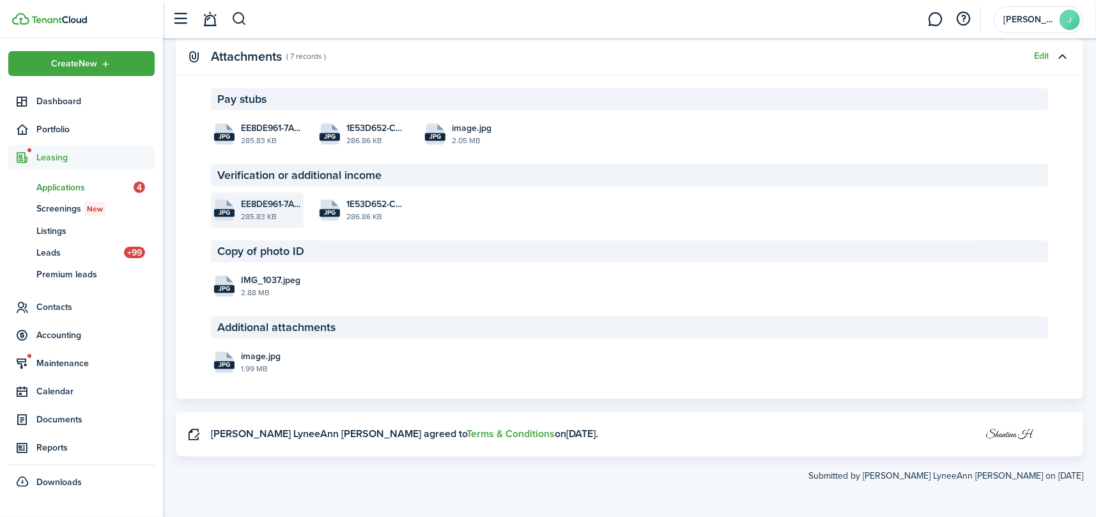
click at [232, 204] on file-icon "jpg" at bounding box center [224, 209] width 20 height 21
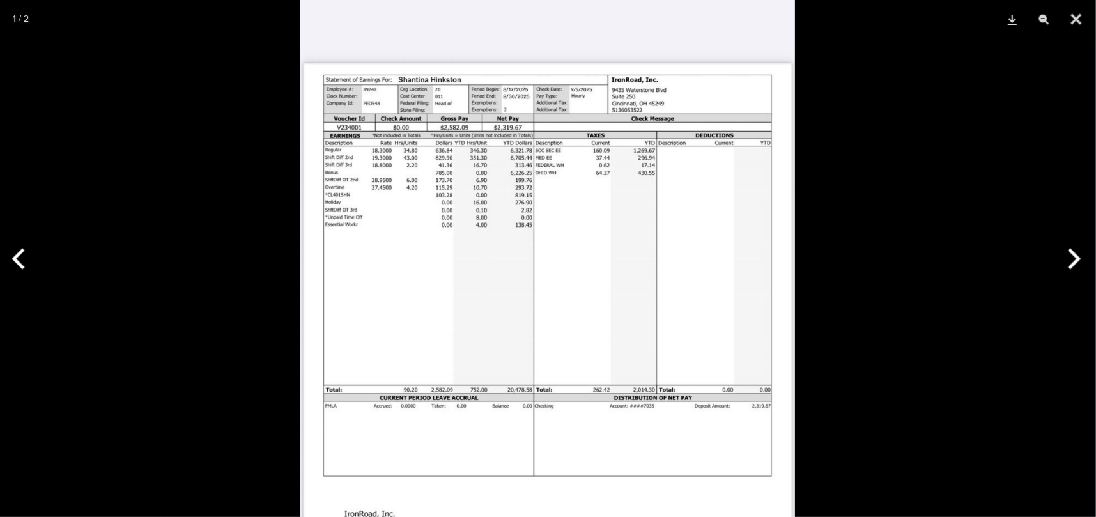
click at [625, 404] on img at bounding box center [547, 379] width 494 height 1070
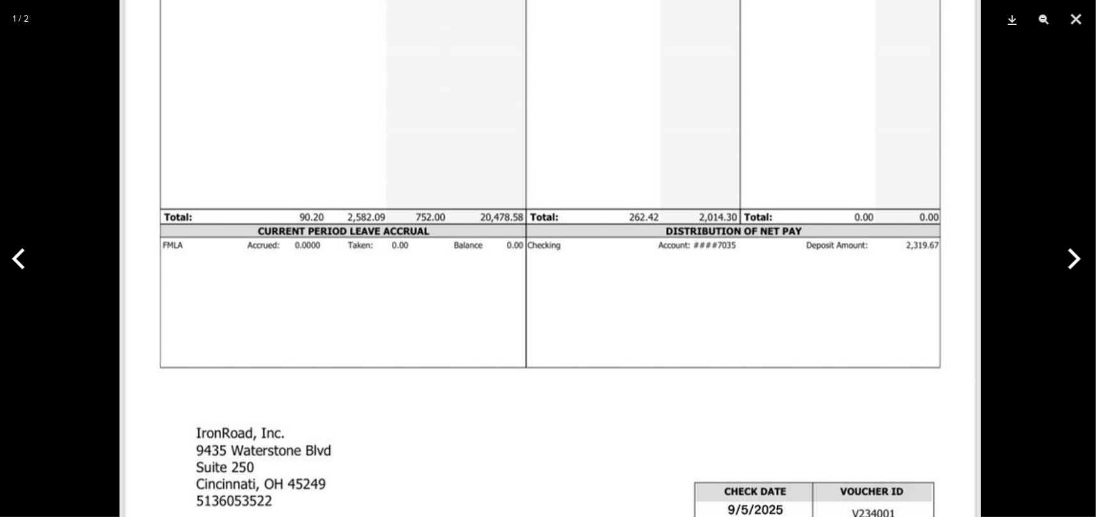
click at [551, 249] on img at bounding box center [549, 198] width 861 height 1863
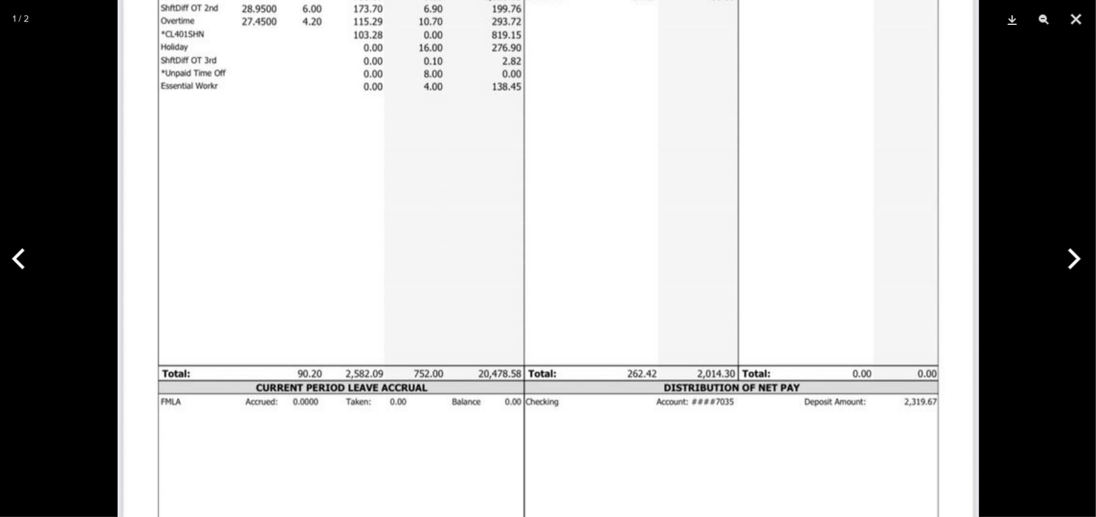
click at [549, 346] on img at bounding box center [548, 355] width 861 height 1863
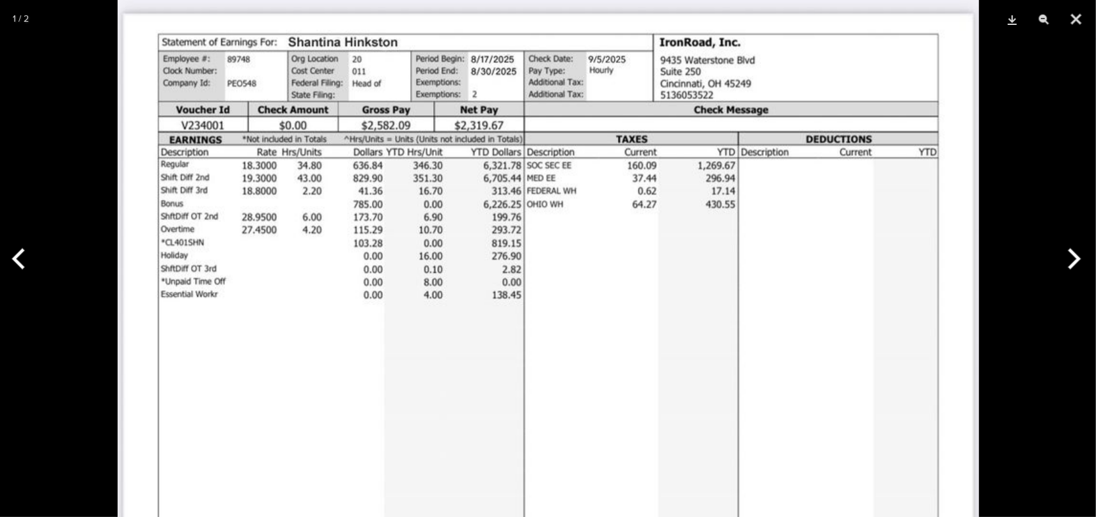
click at [1075, 254] on button "Next" at bounding box center [1072, 259] width 48 height 64
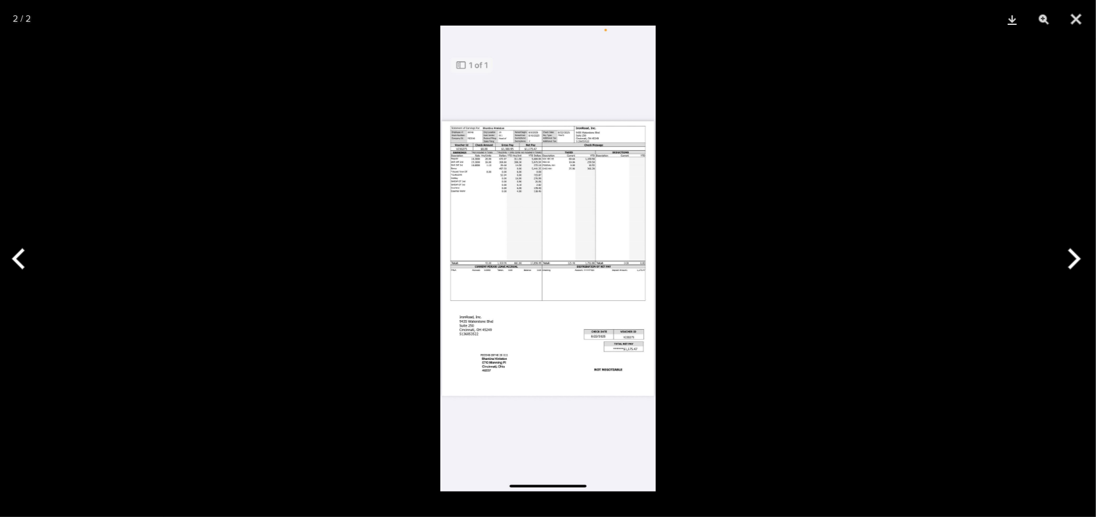
click at [523, 146] on img at bounding box center [547, 259] width 215 height 466
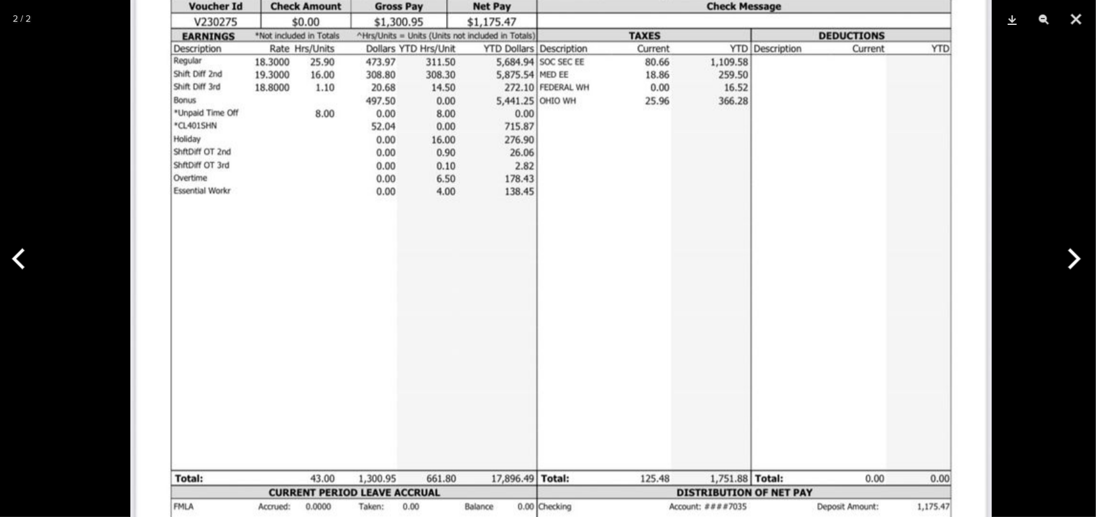
click at [388, 300] on img at bounding box center [560, 460] width 861 height 1863
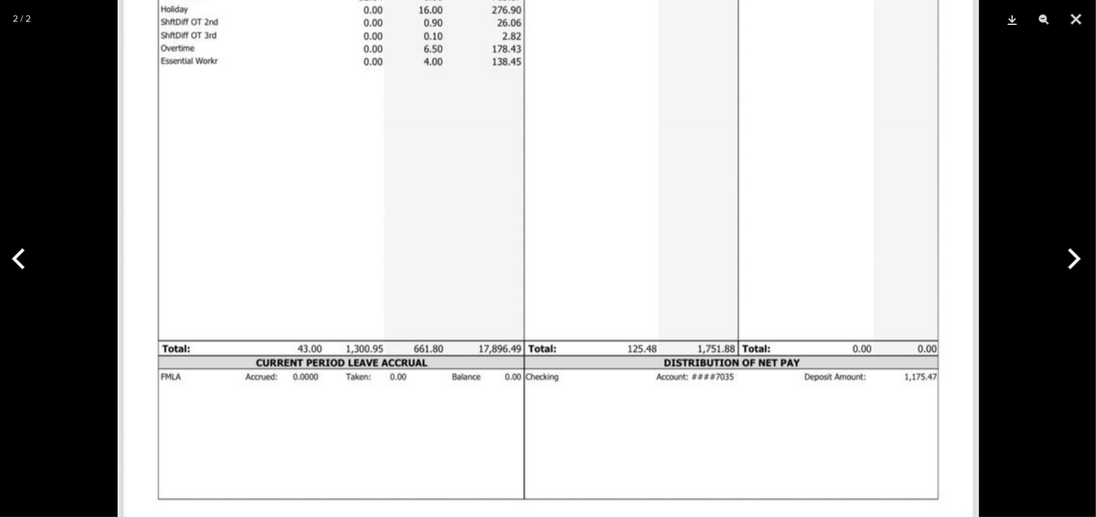
click at [436, 280] on img at bounding box center [548, 330] width 861 height 1863
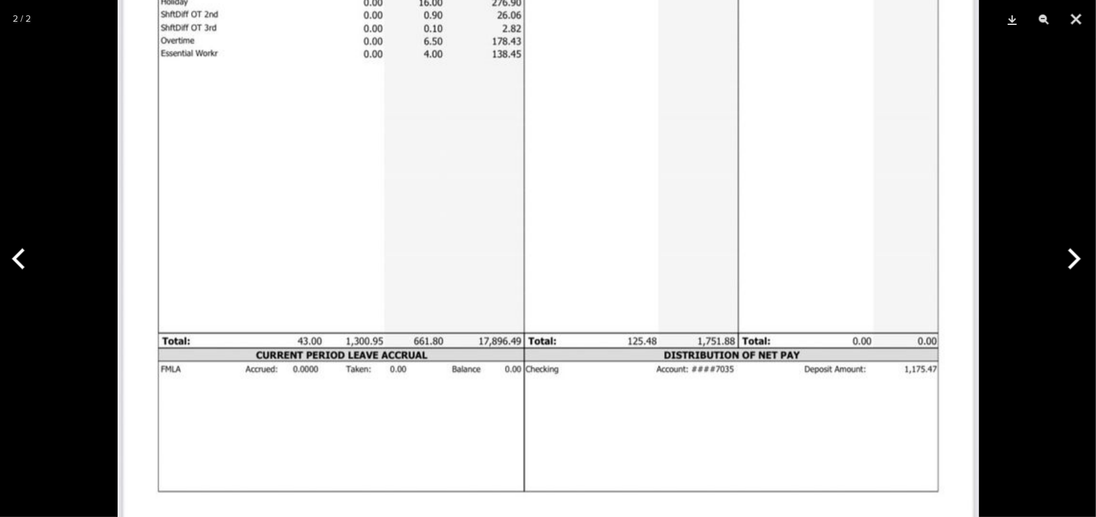
click at [1071, 261] on button "Next" at bounding box center [1072, 259] width 48 height 64
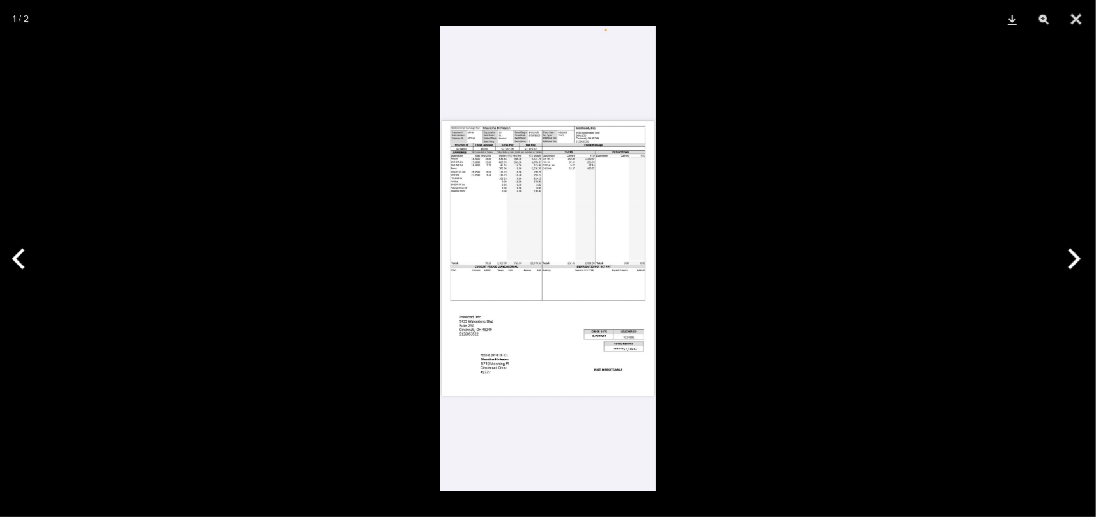
click at [1071, 261] on button "Next" at bounding box center [1072, 259] width 48 height 64
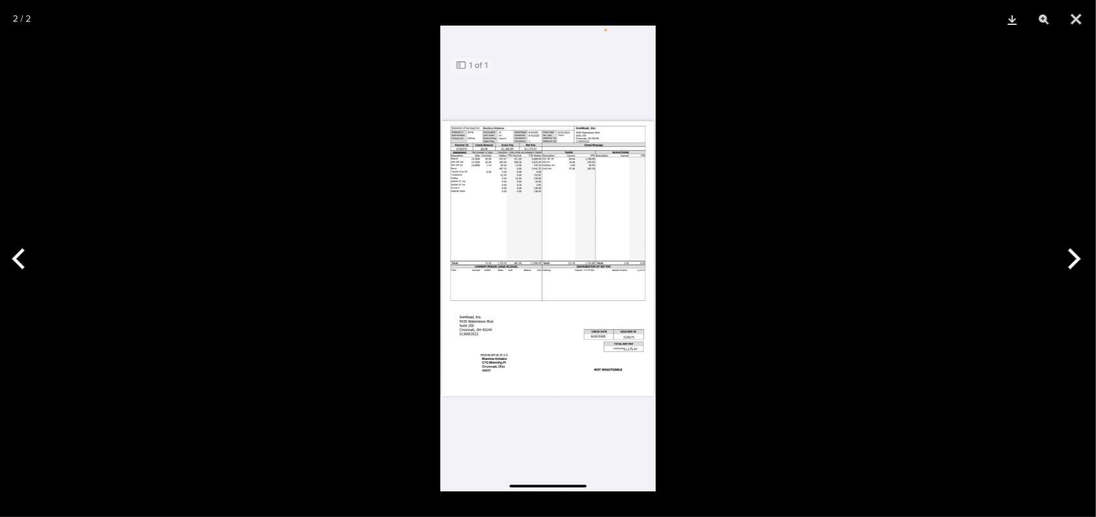
click at [1071, 261] on button "Next" at bounding box center [1072, 259] width 48 height 64
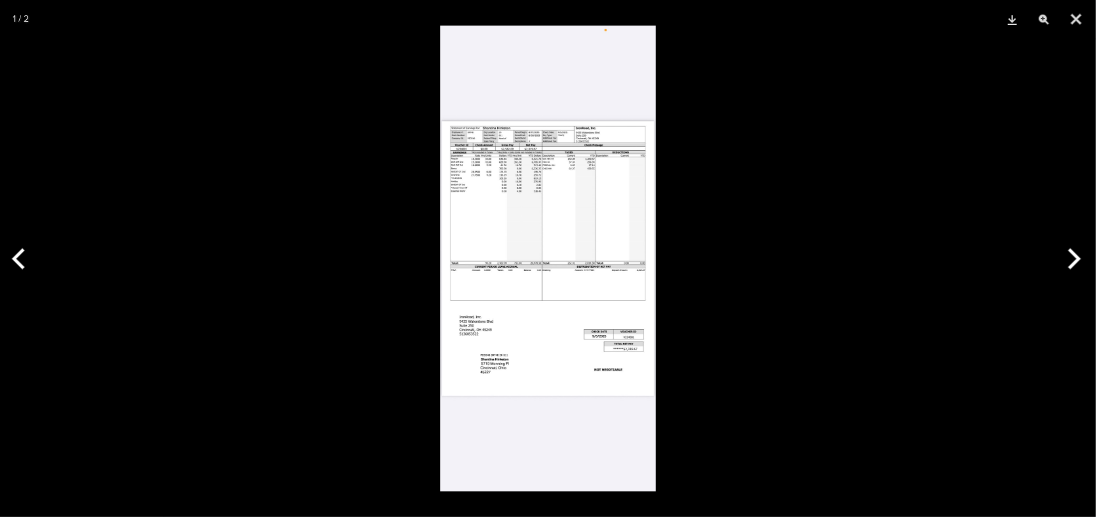
click at [1071, 261] on button "Next" at bounding box center [1072, 259] width 48 height 64
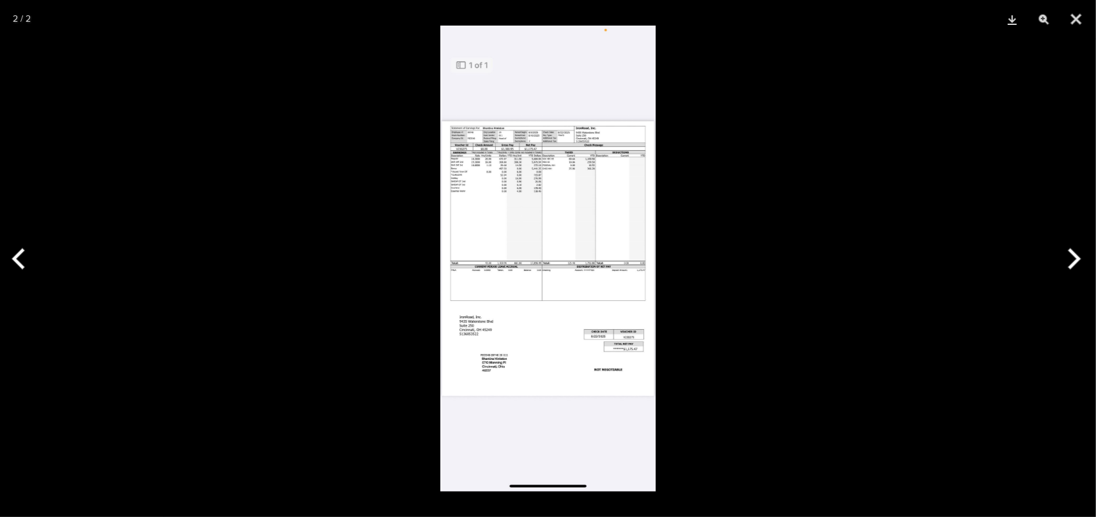
click at [1071, 261] on button "Next" at bounding box center [1072, 259] width 48 height 64
click at [1079, 17] on button "Close" at bounding box center [1076, 19] width 32 height 38
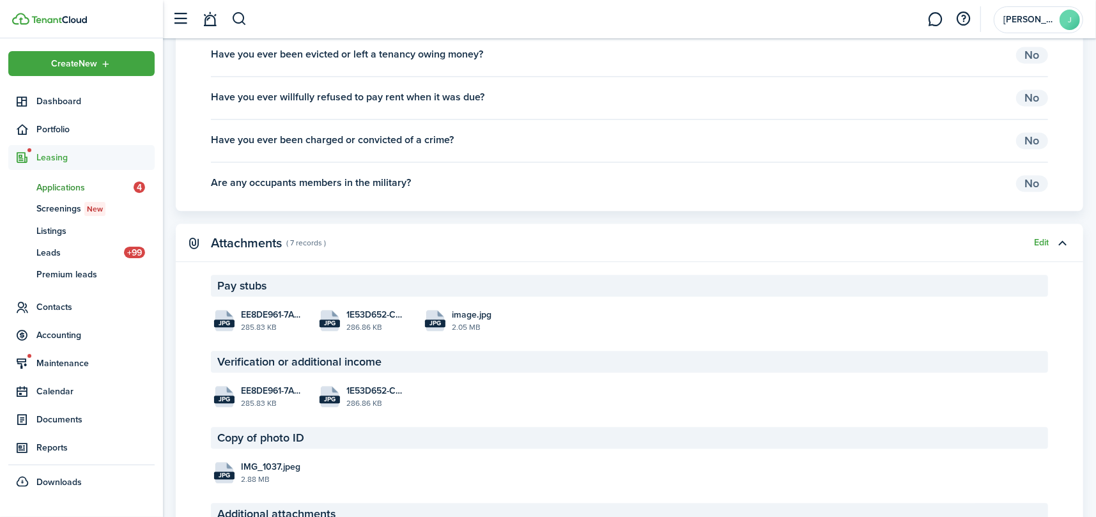
scroll to position [1985, 0]
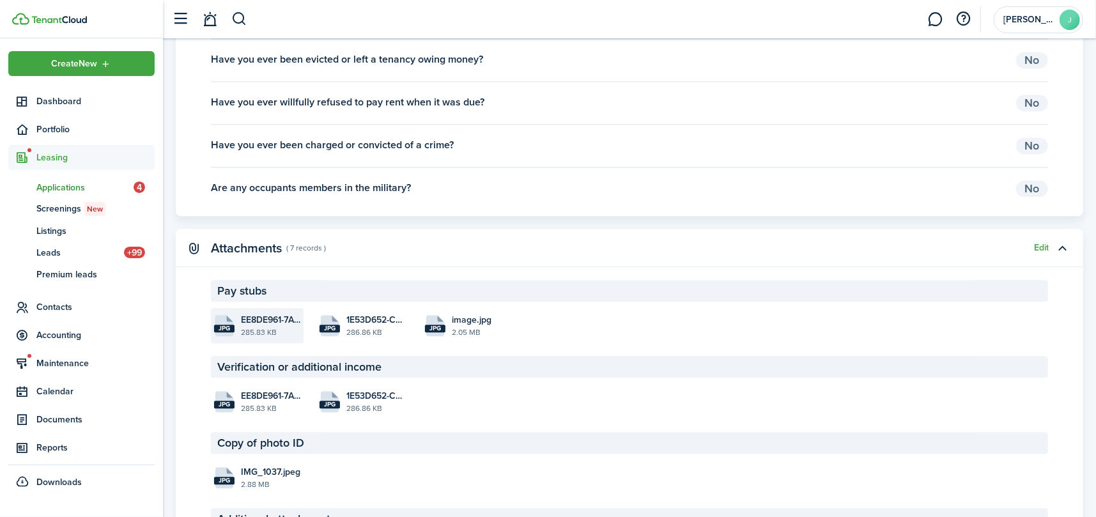
click at [233, 321] on file-icon "jpg" at bounding box center [224, 325] width 20 height 21
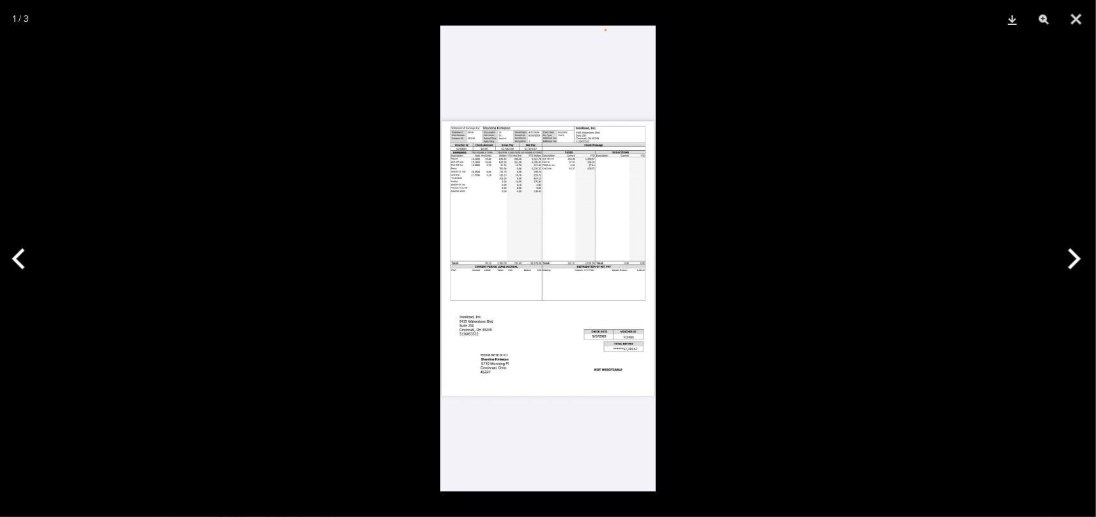
click at [1069, 248] on button "Next" at bounding box center [1072, 259] width 48 height 64
click at [1068, 248] on button "Next" at bounding box center [1072, 259] width 48 height 64
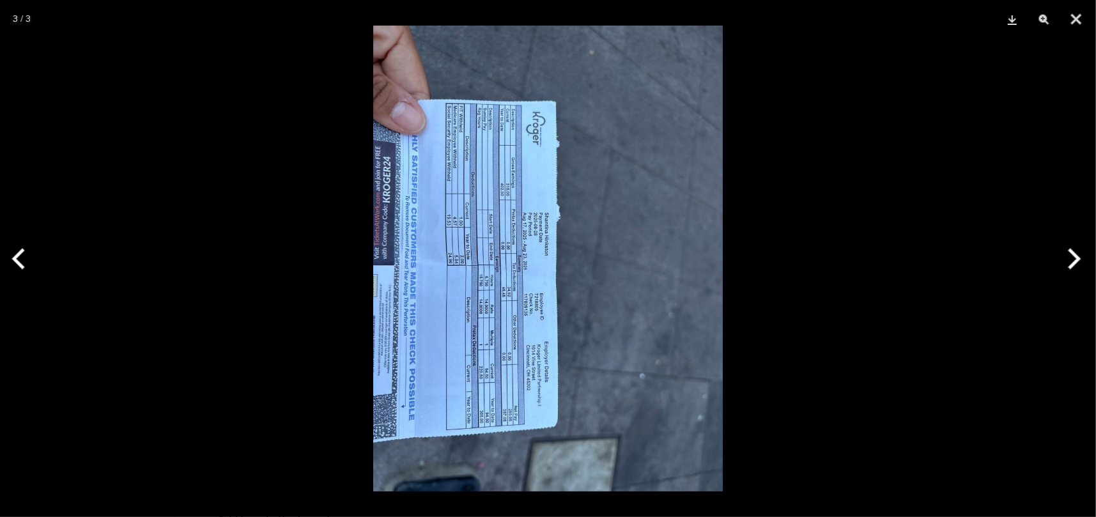
click at [1068, 248] on button "Next" at bounding box center [1072, 259] width 48 height 64
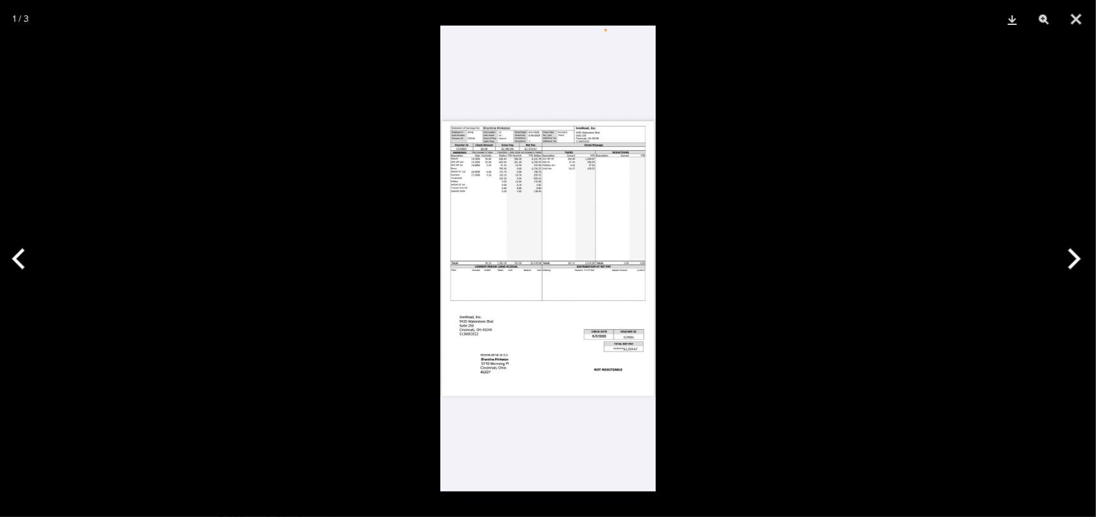
click at [1068, 248] on button "Next" at bounding box center [1072, 259] width 48 height 64
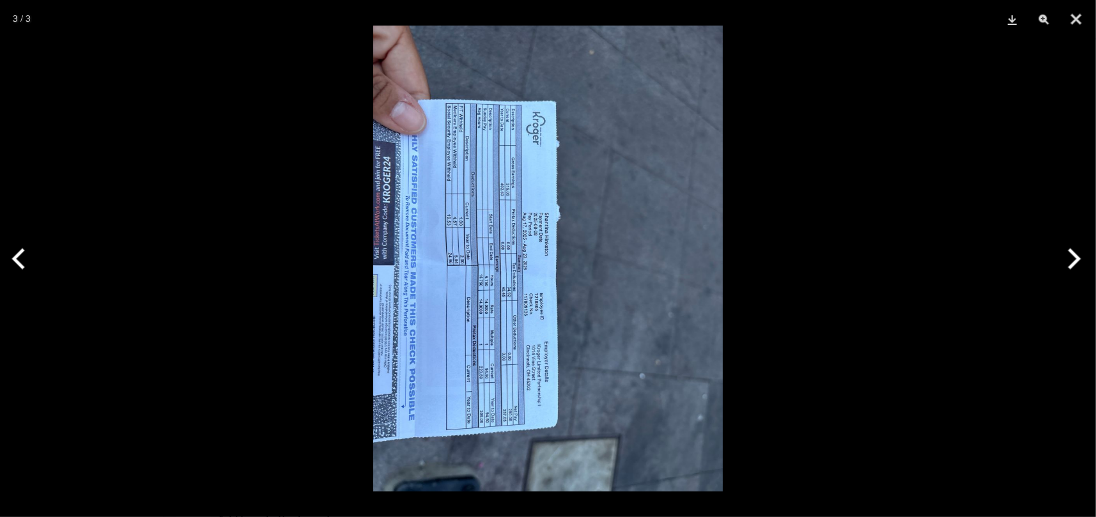
click at [1068, 248] on button "Next" at bounding box center [1072, 259] width 48 height 64
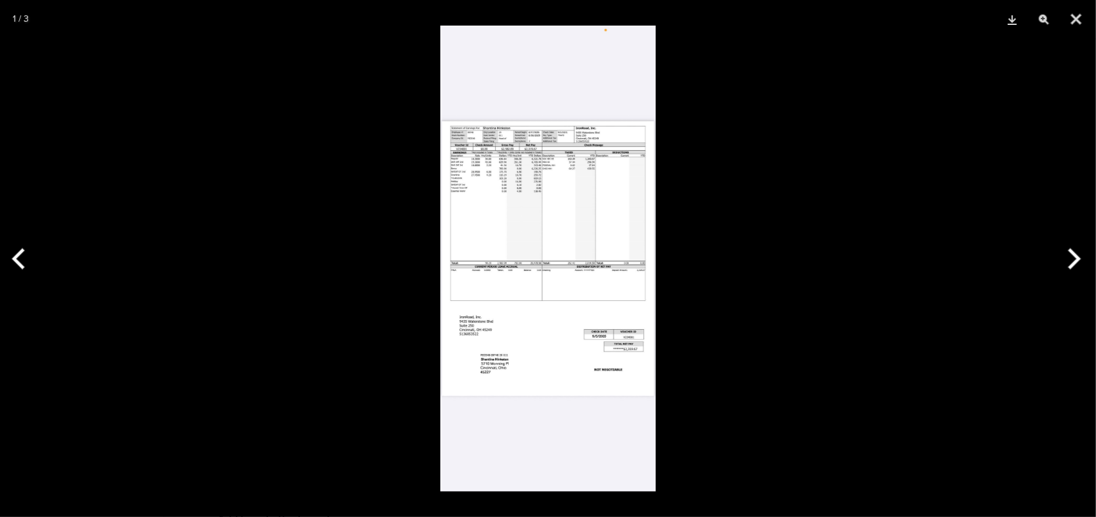
click at [1068, 248] on button "Next" at bounding box center [1072, 259] width 48 height 64
click at [1075, 15] on button "Close" at bounding box center [1076, 19] width 32 height 38
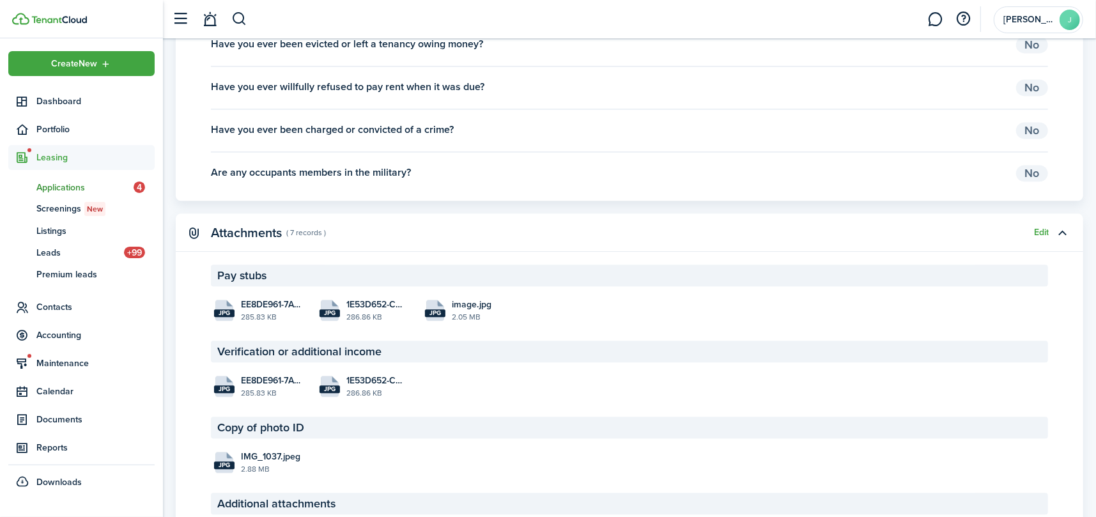
scroll to position [2177, 0]
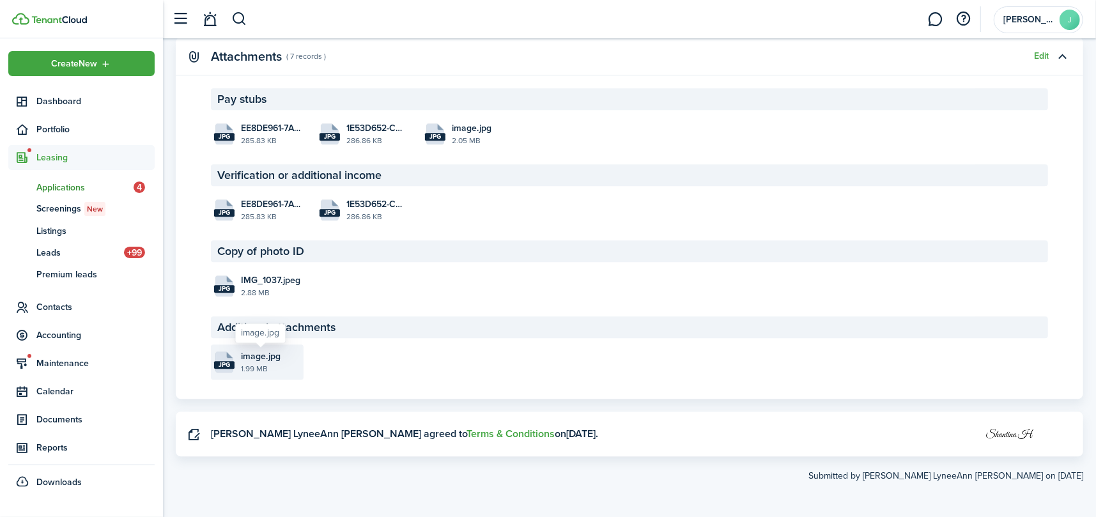
click at [241, 356] on span "image.jpg" at bounding box center [261, 355] width 40 height 13
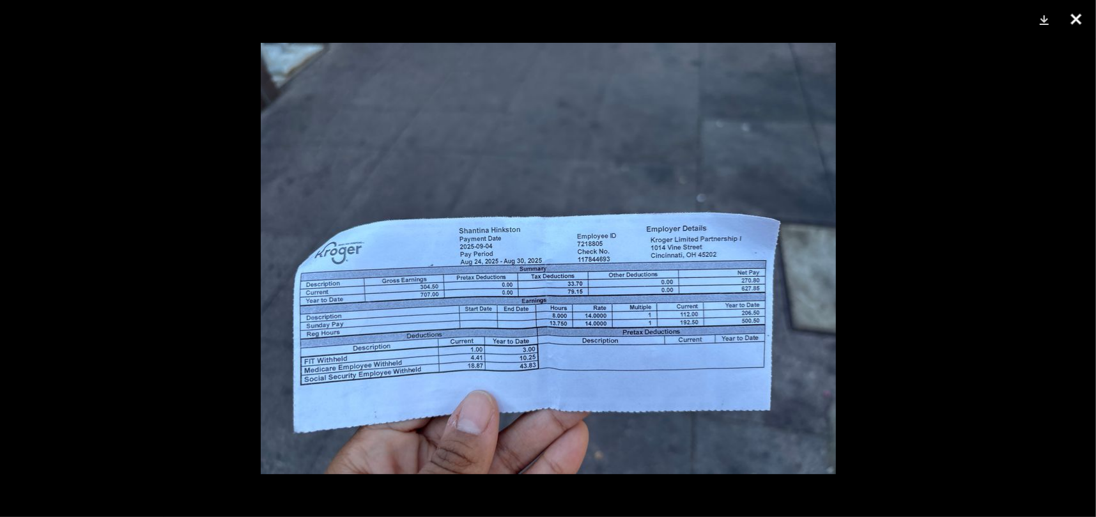
click at [1071, 13] on button "Close" at bounding box center [1076, 19] width 32 height 38
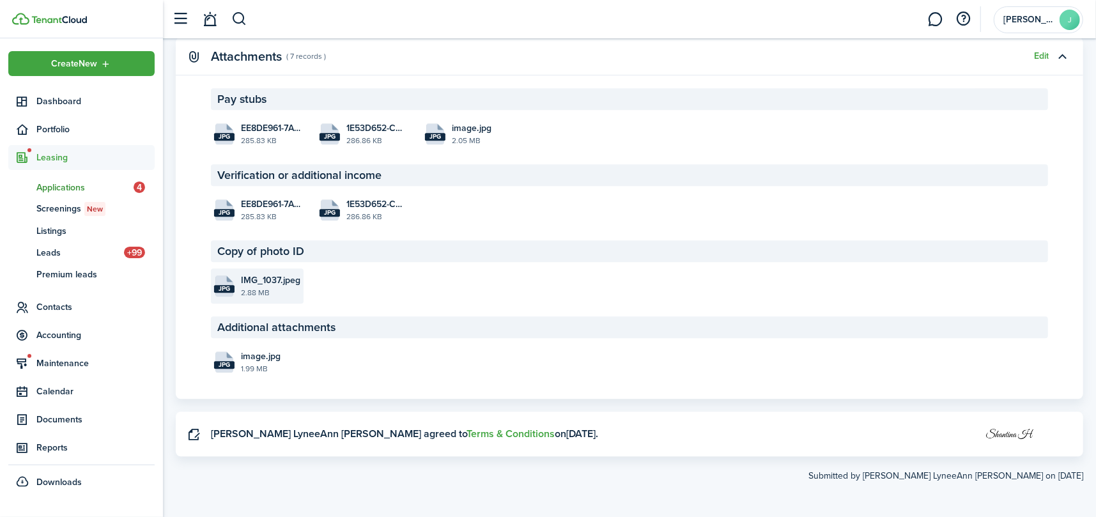
click at [263, 282] on span "IMG_1037.jpeg" at bounding box center [270, 279] width 59 height 13
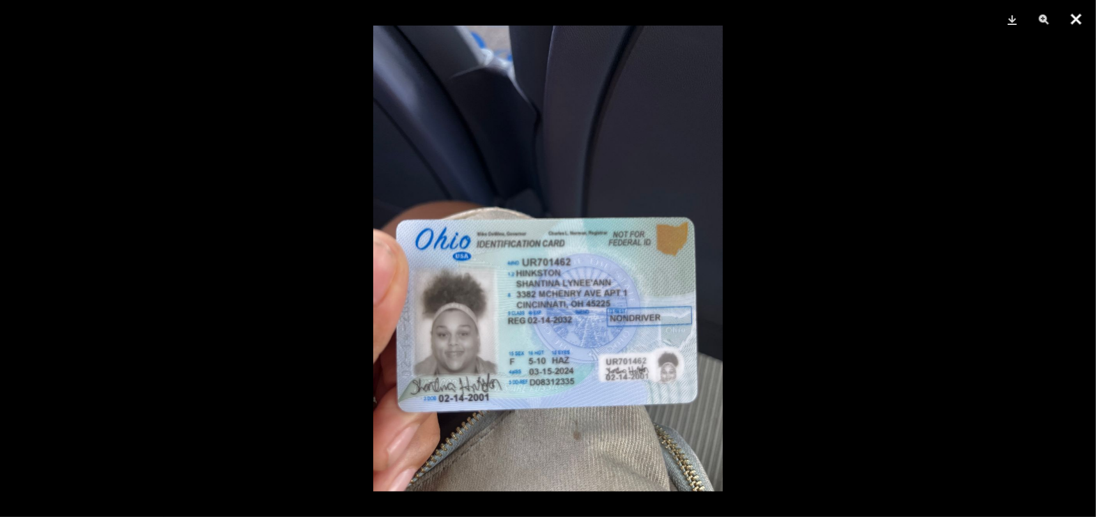
click at [1075, 14] on button "Close" at bounding box center [1076, 19] width 32 height 38
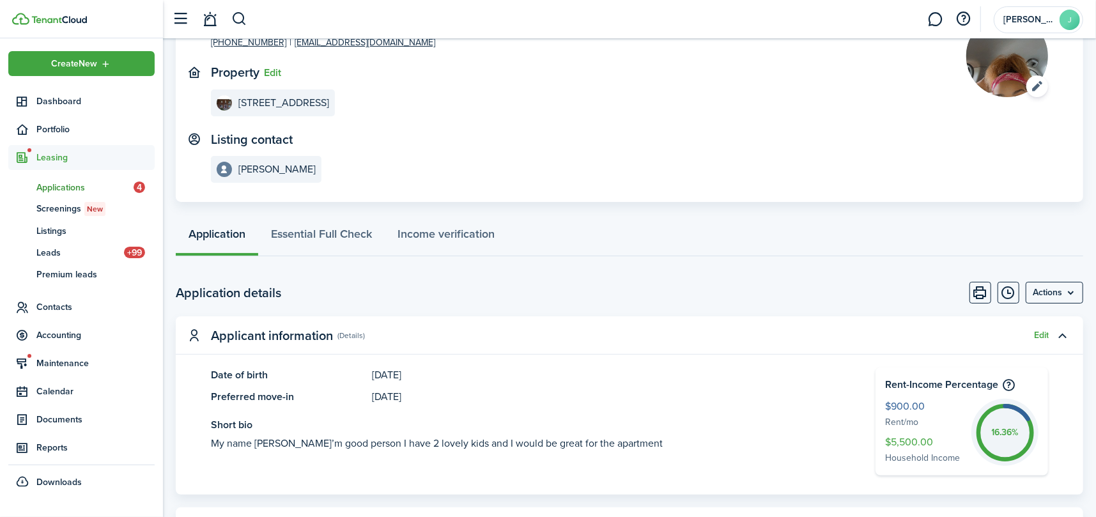
scroll to position [69, 0]
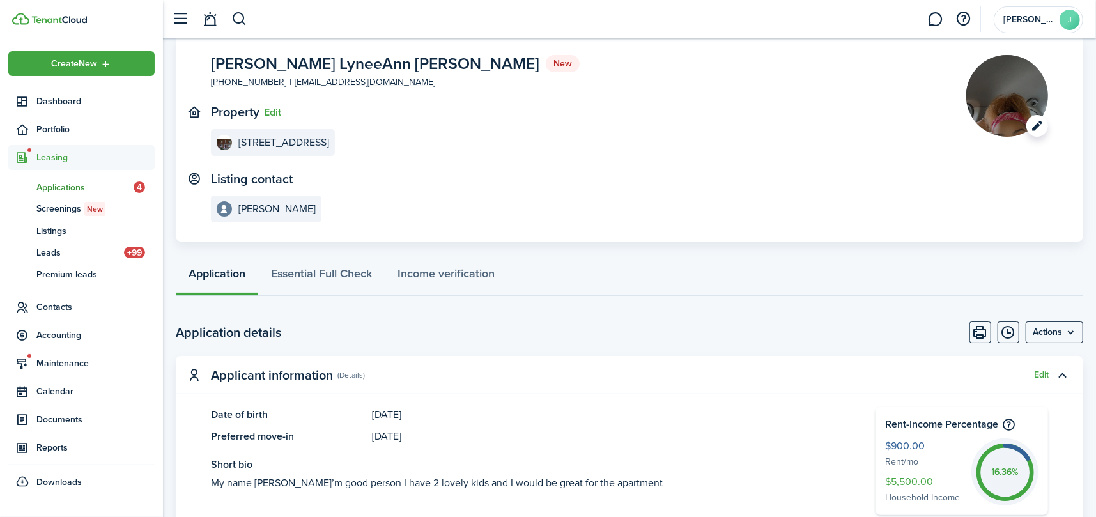
click at [1002, 84] on image-lazy "Open menu" at bounding box center [1007, 96] width 82 height 82
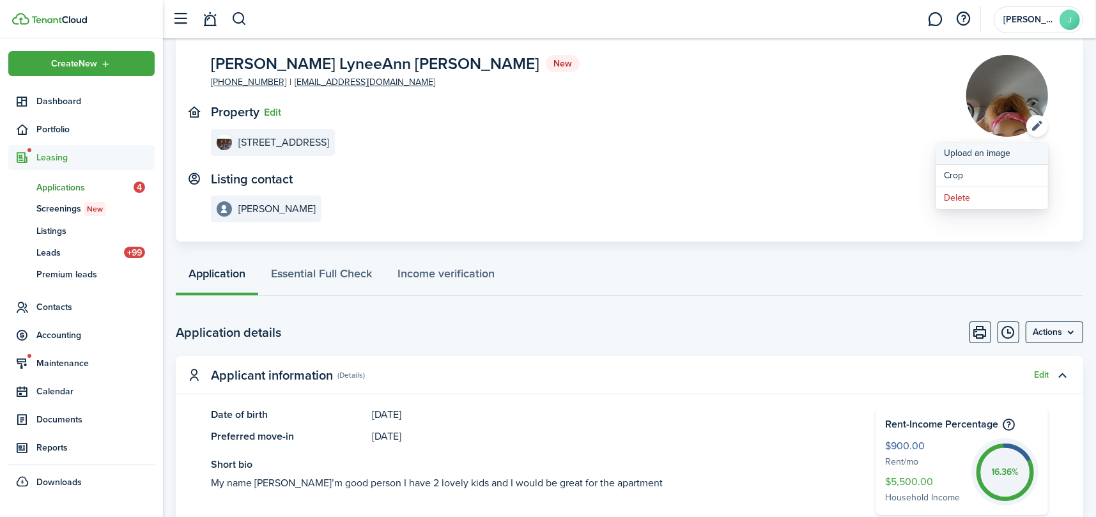
click at [952, 154] on button "Upload an image" at bounding box center [992, 153] width 112 height 22
click input "Upload file" at bounding box center [0, 0] width 0 height 0
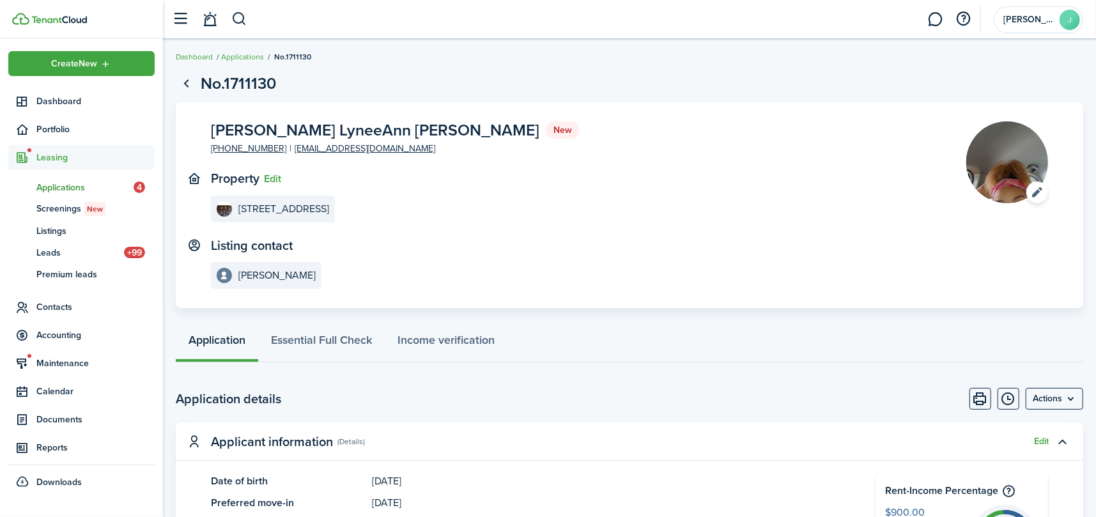
scroll to position [0, 0]
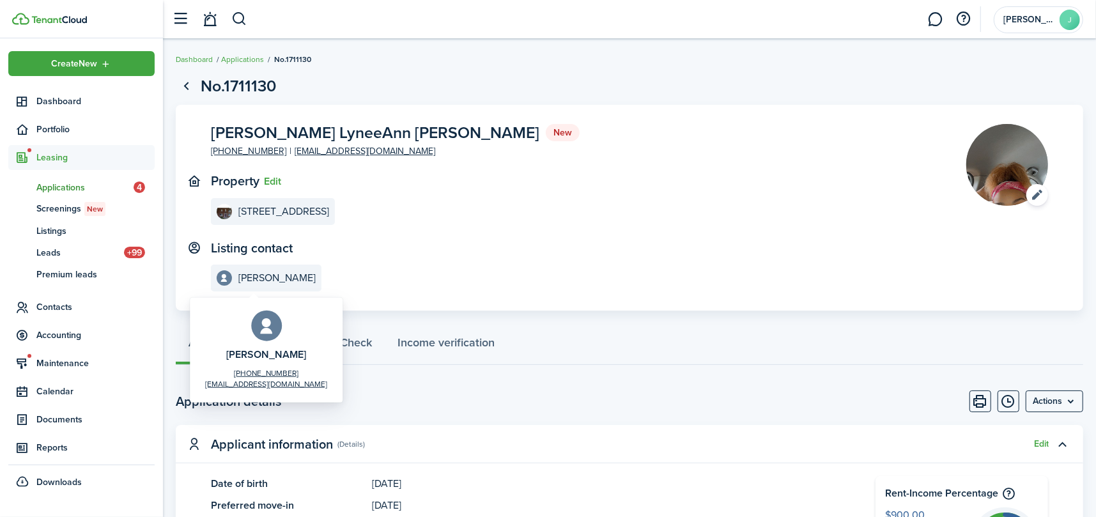
click at [270, 268] on e-details-info-label "[PERSON_NAME]" at bounding box center [266, 277] width 111 height 27
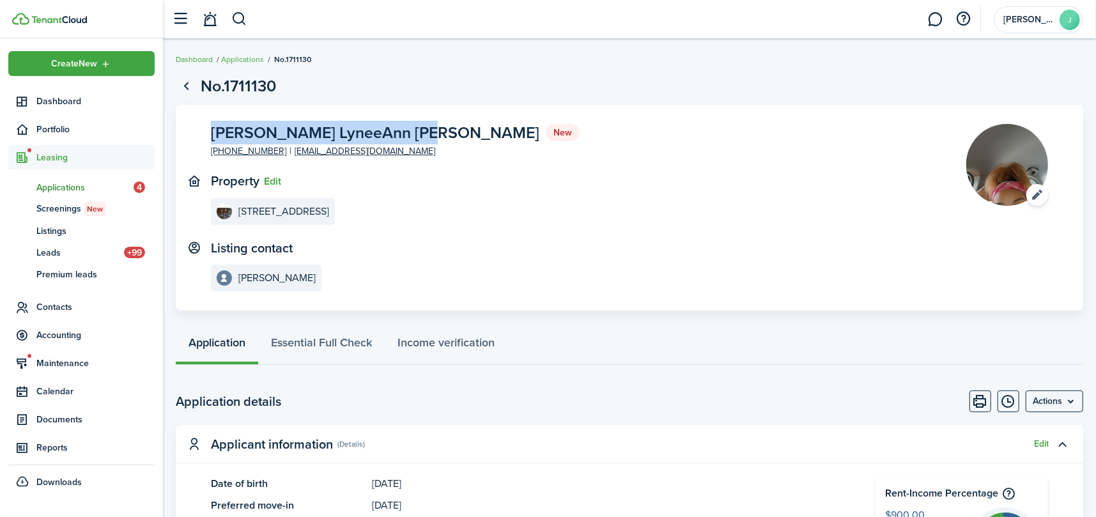
drag, startPoint x: 417, startPoint y: 131, endPoint x: 209, endPoint y: 127, distance: 207.7
click at [209, 127] on panel-main-body "[PERSON_NAME] LyneeAnn [PERSON_NAME] New [PHONE_NUMBER] [EMAIL_ADDRESS][DOMAIN_…" at bounding box center [629, 208] width 907 height 206
copy span "[PERSON_NAME] LyneeAnn [PERSON_NAME]"
